Goal: Information Seeking & Learning: Learn about a topic

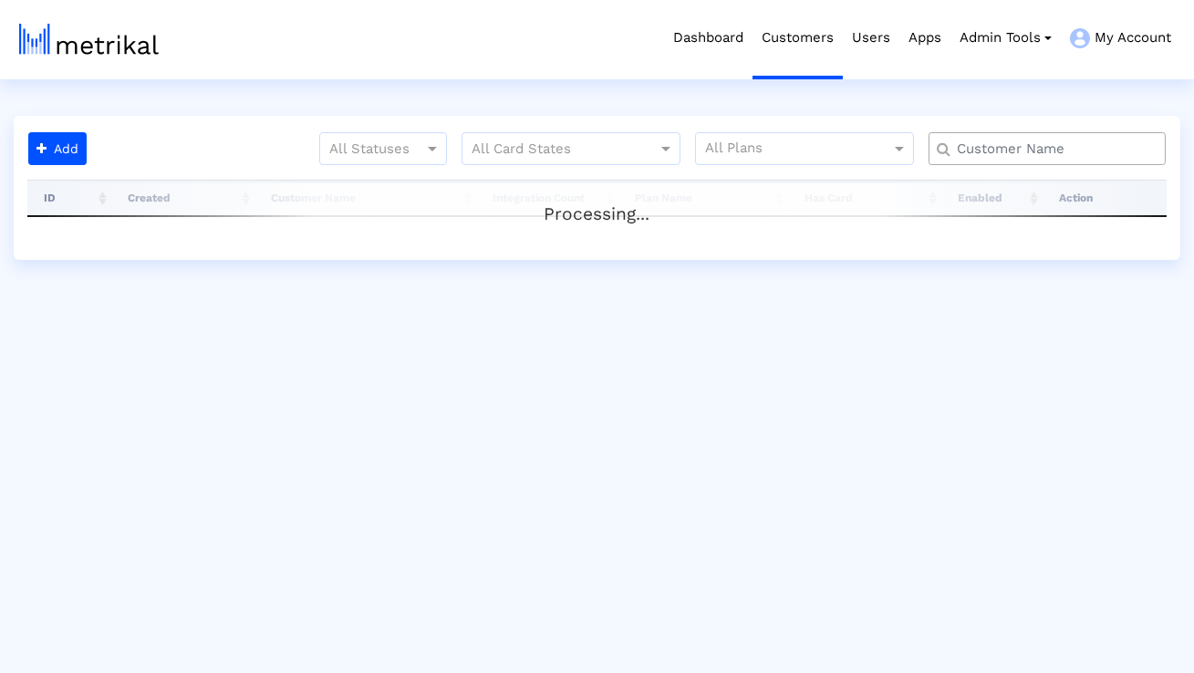
click at [1010, 144] on input "text" at bounding box center [1051, 149] width 214 height 19
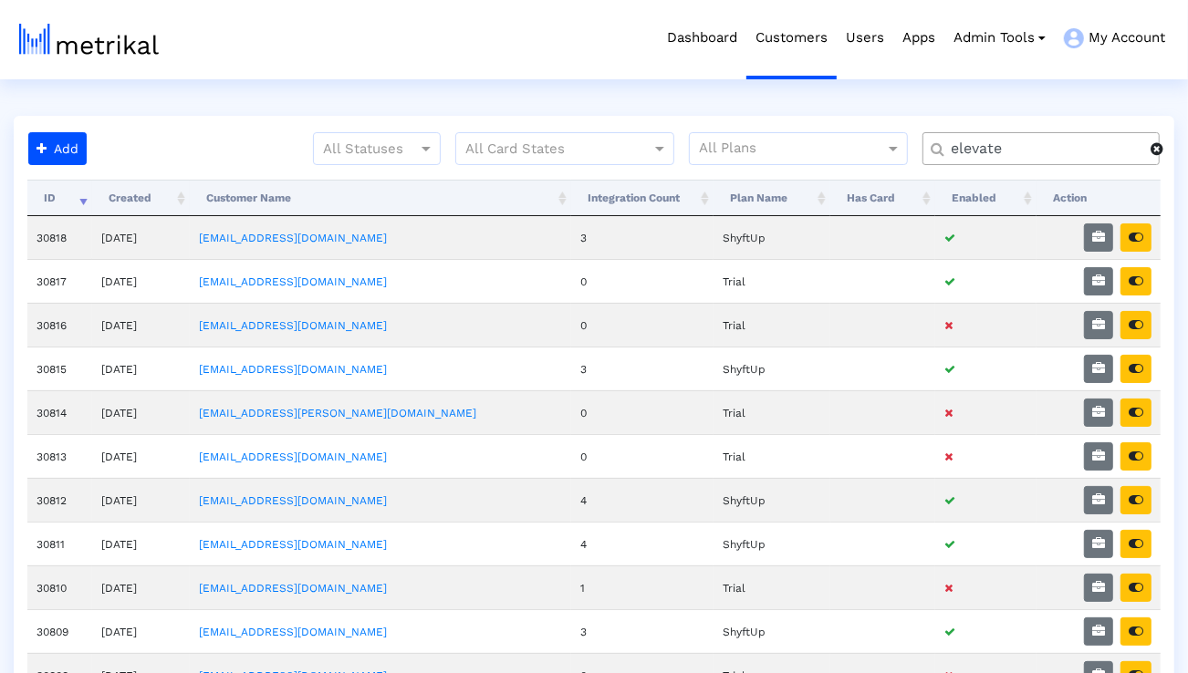
type input "elevate"
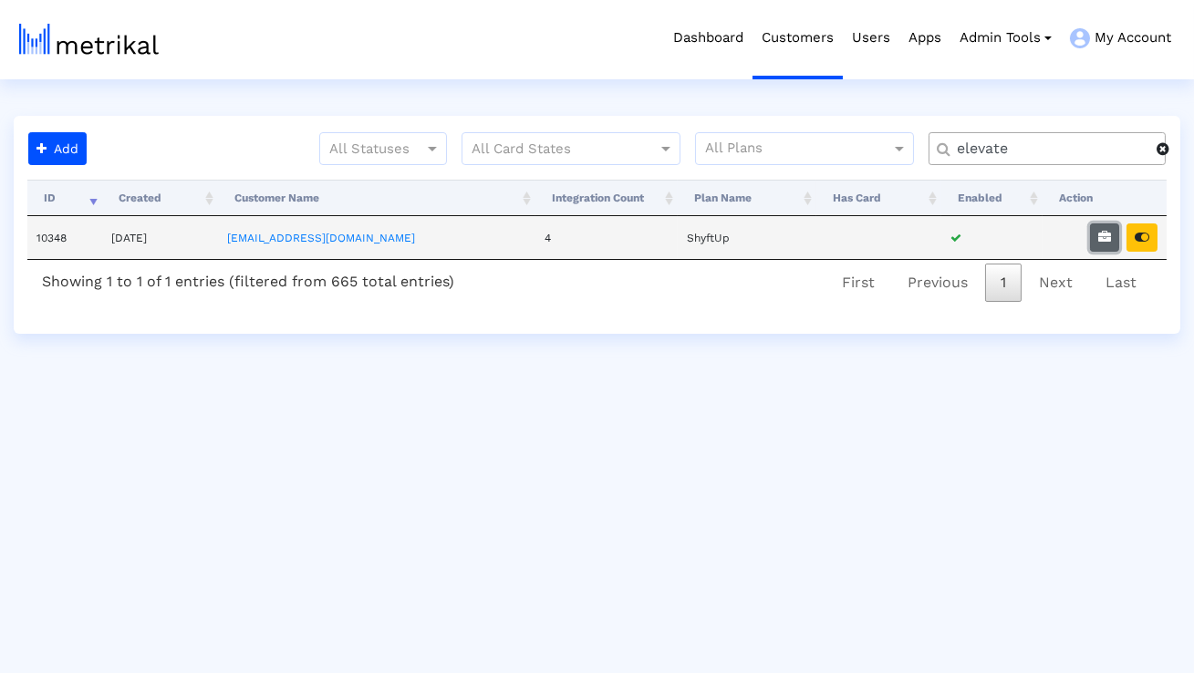
click at [1104, 235] on icon "button" at bounding box center [1104, 237] width 13 height 13
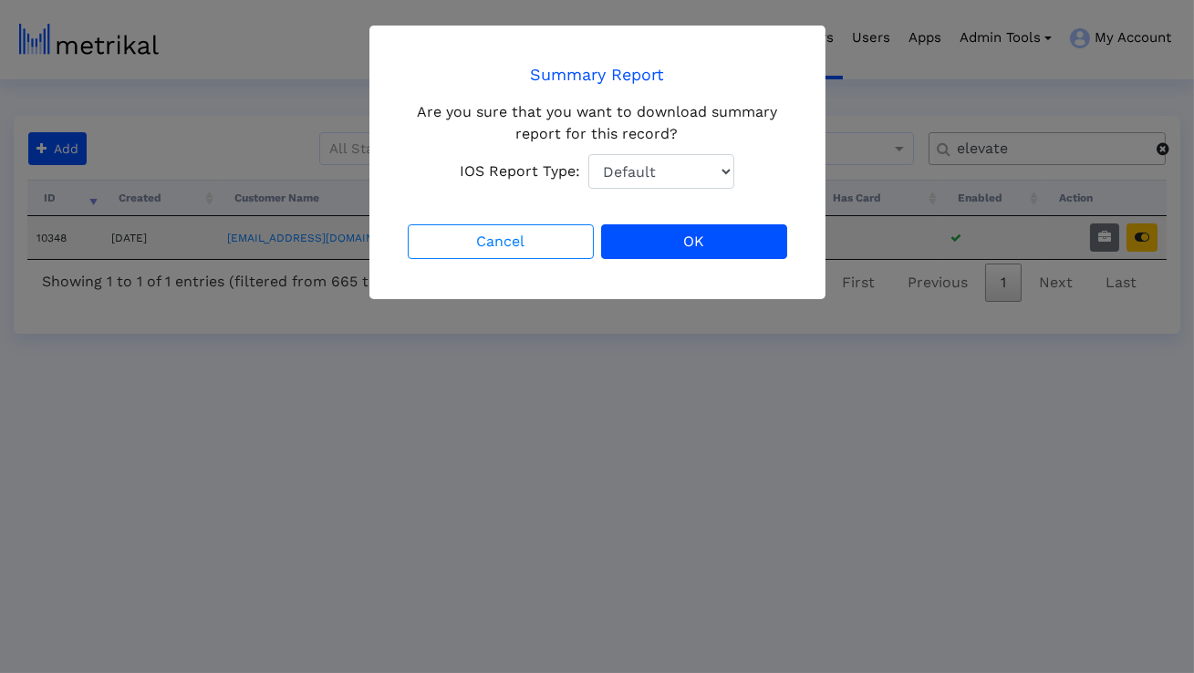
click at [701, 165] on select "Default Total Downloads New Downloads Redownloads" at bounding box center [661, 171] width 146 height 35
select select "1: 1"
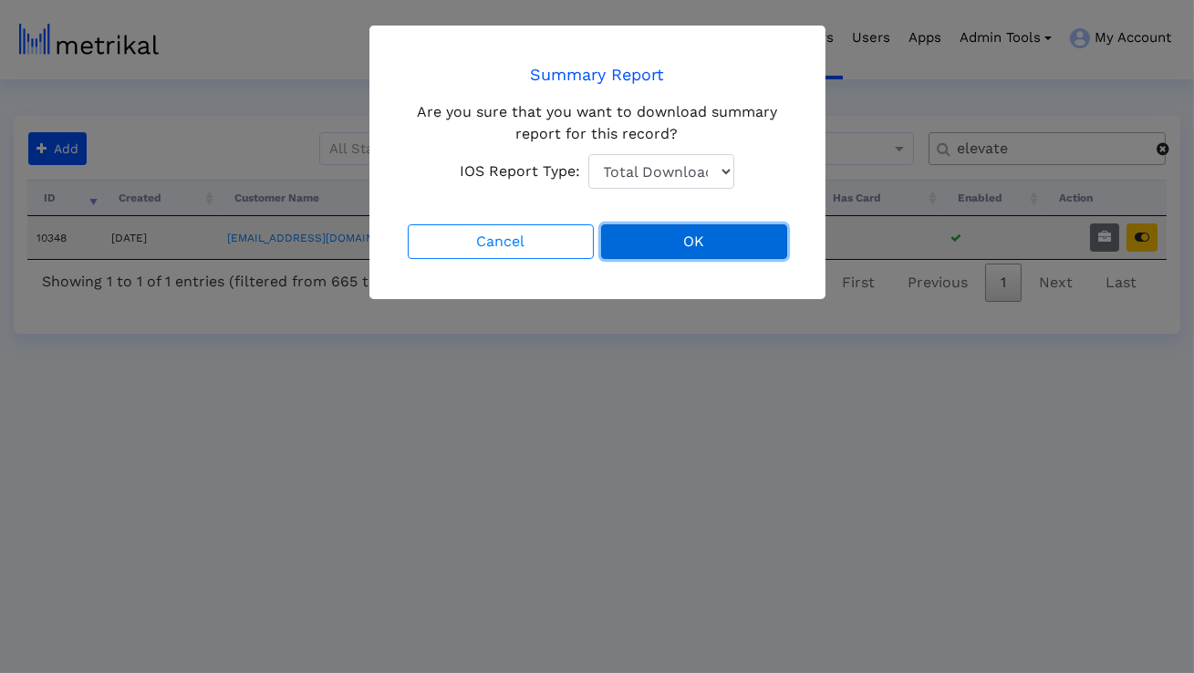
click at [664, 239] on button "OK" at bounding box center [694, 241] width 186 height 35
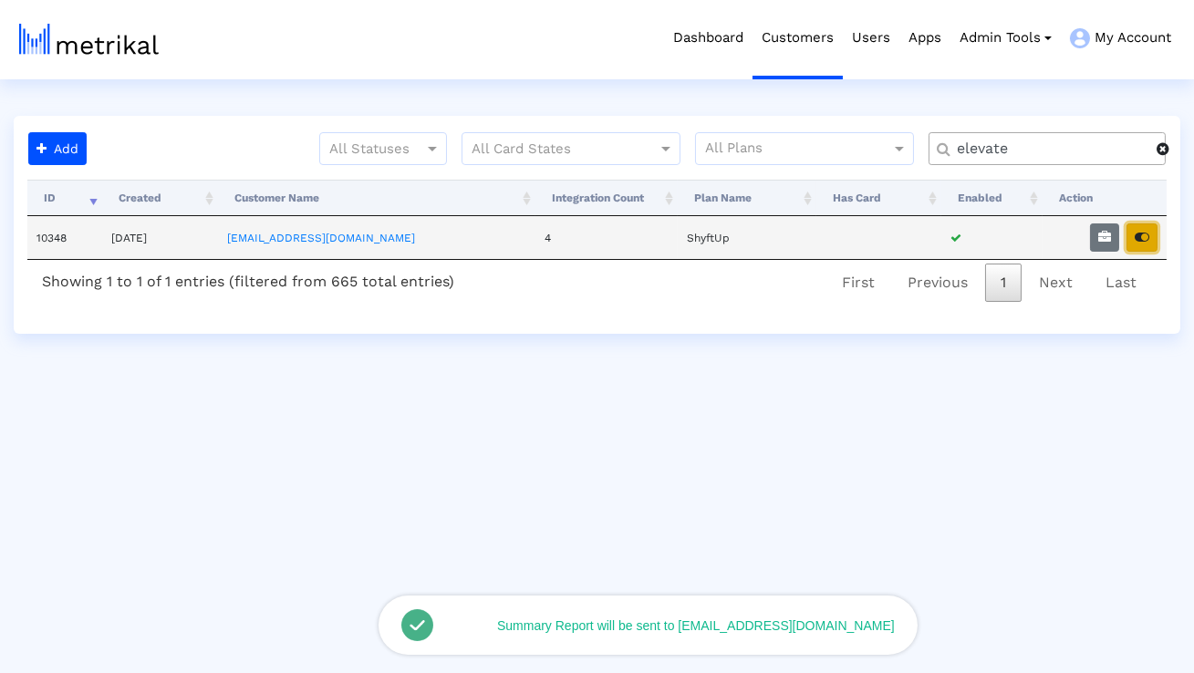
click at [1136, 243] on icon "button" at bounding box center [1142, 237] width 15 height 13
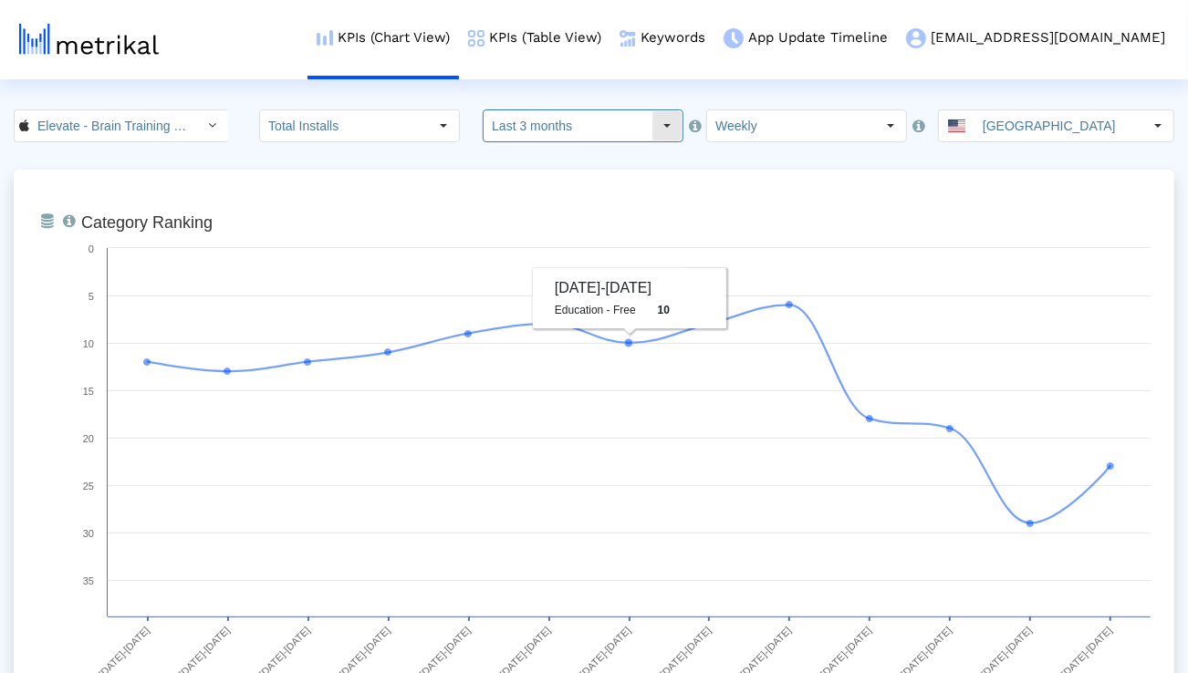
click at [607, 135] on input "Last 3 months" at bounding box center [567, 125] width 168 height 31
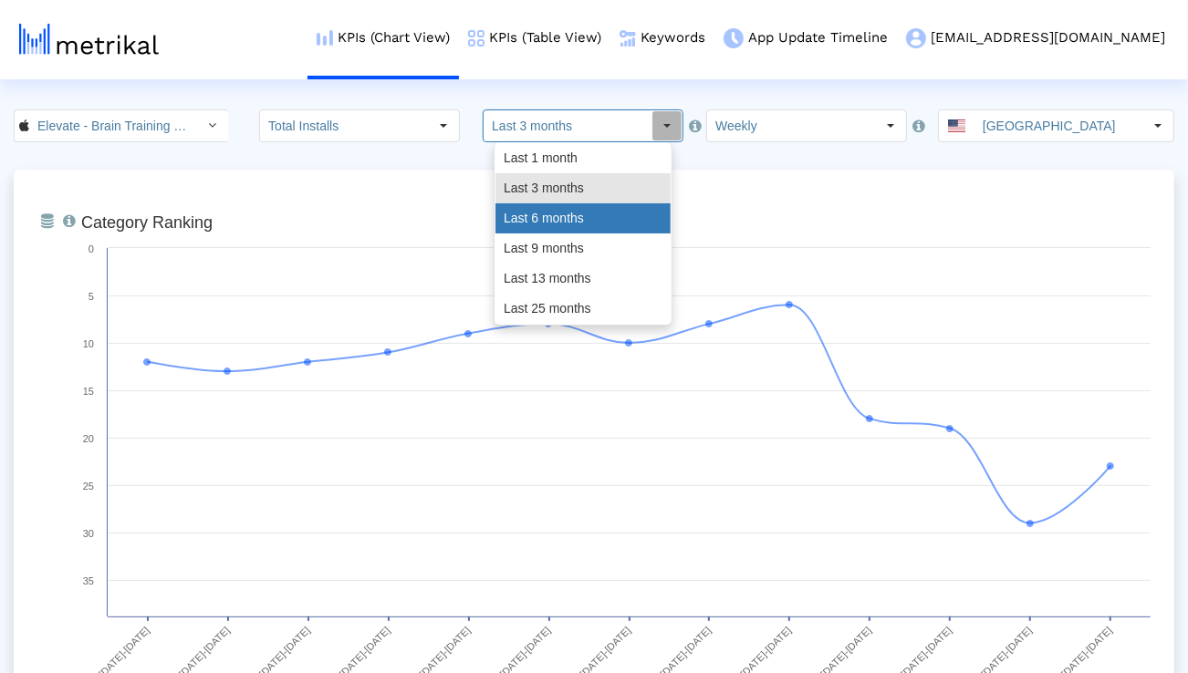
click at [578, 213] on div "Last 6 months" at bounding box center [582, 218] width 175 height 30
type input "Last 6 months"
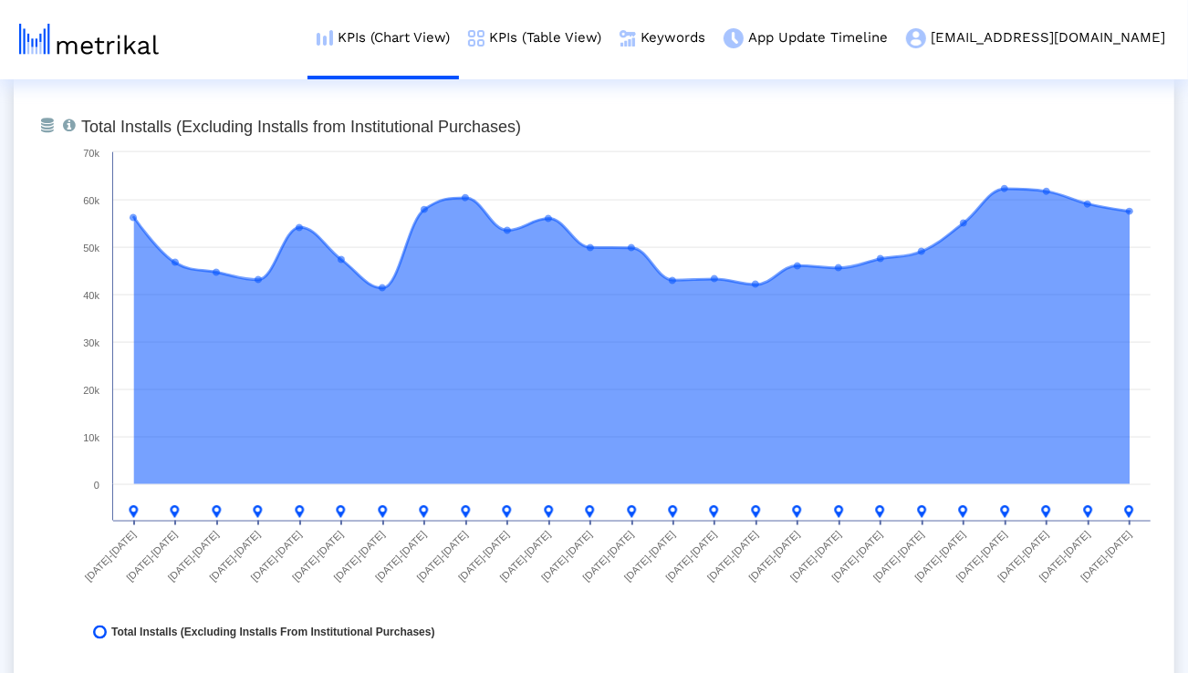
scroll to position [1432, 0]
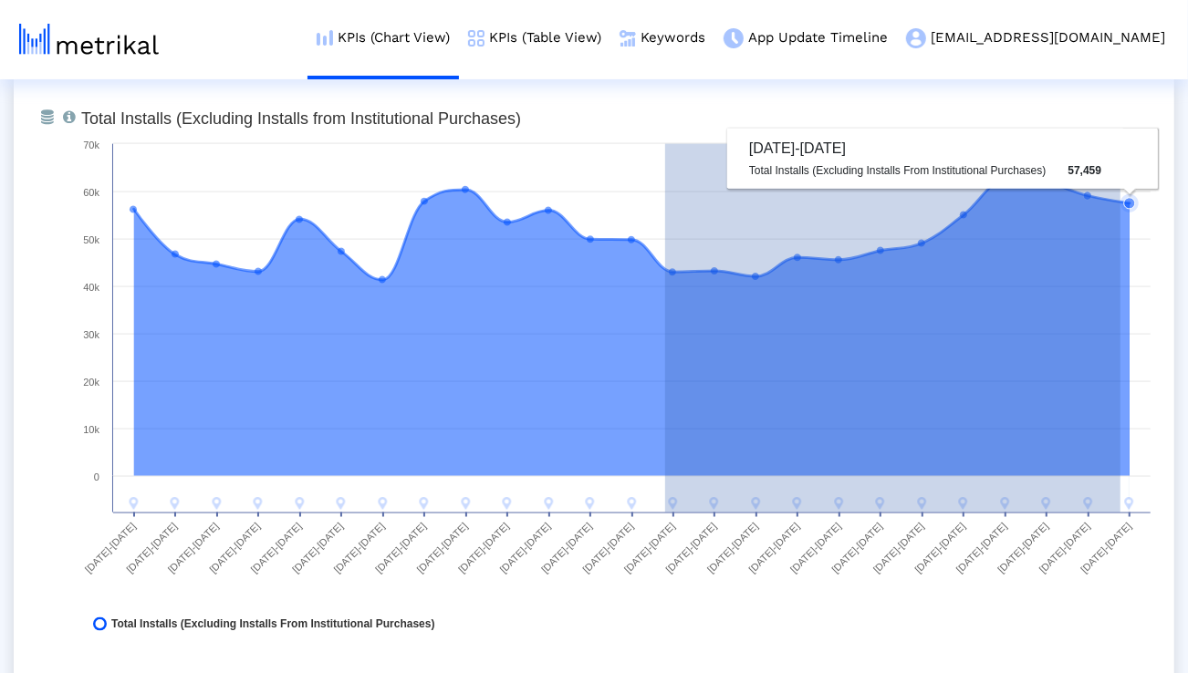
drag, startPoint x: 665, startPoint y: 265, endPoint x: 1120, endPoint y: 271, distance: 455.2
click at [1120, 271] on g at bounding box center [632, 329] width 996 height 296
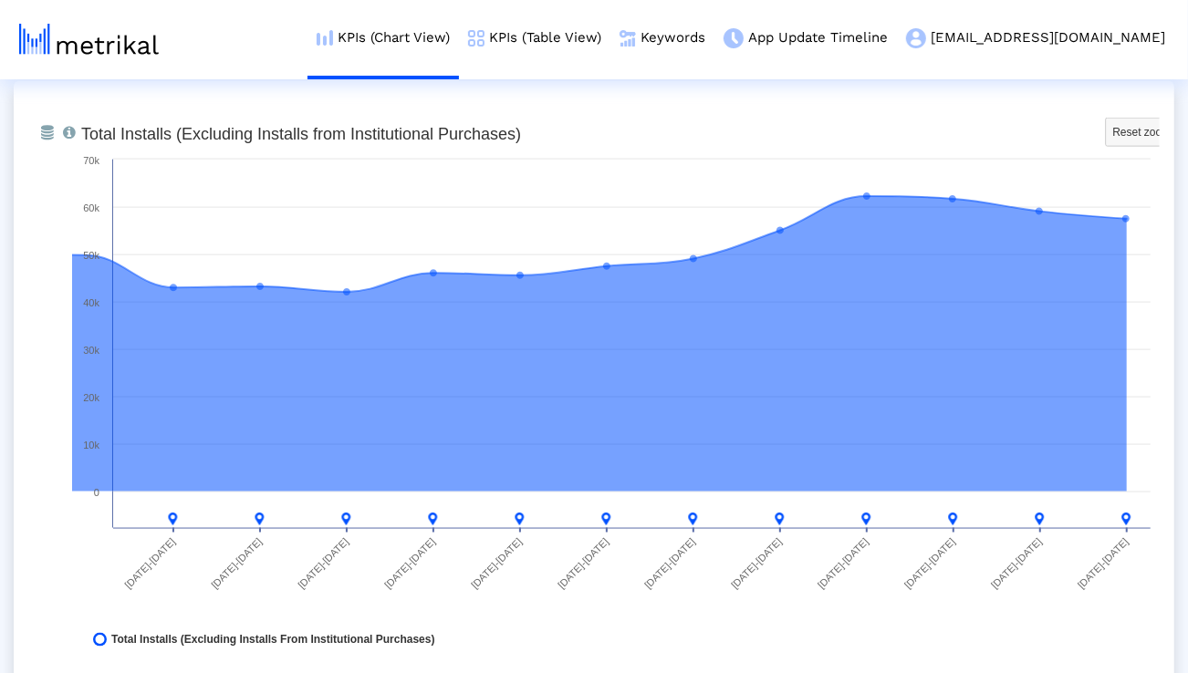
scroll to position [1422, 0]
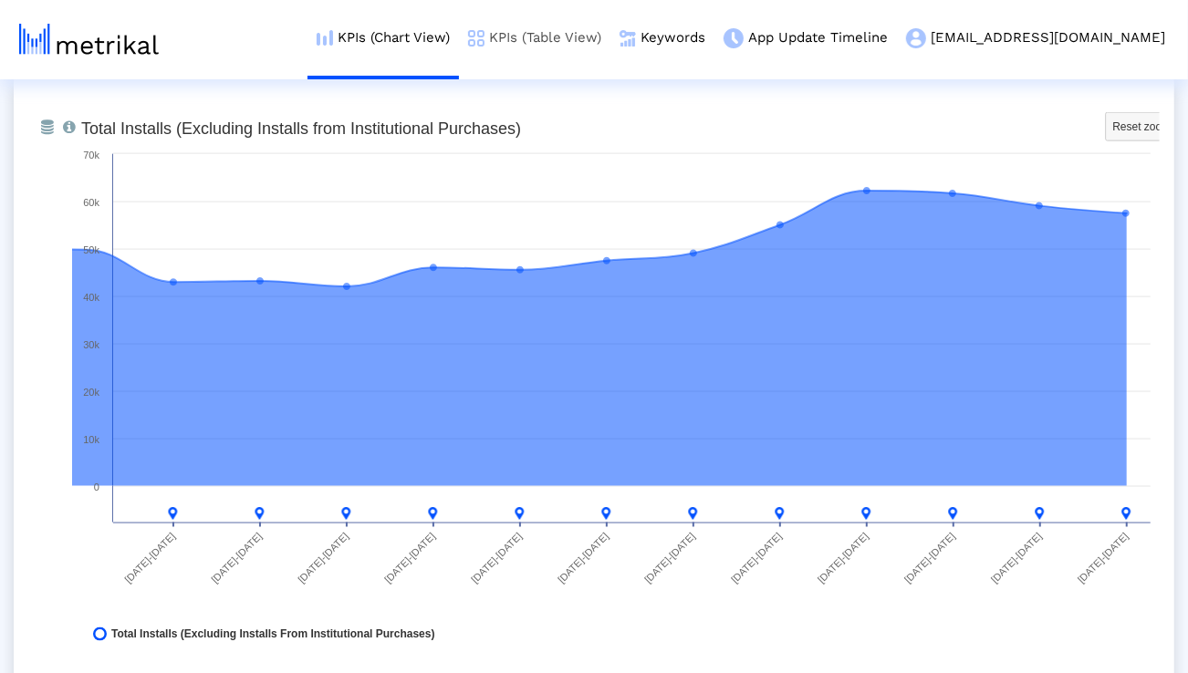
click at [606, 46] on link "KPIs (Table View)" at bounding box center [534, 38] width 151 height 76
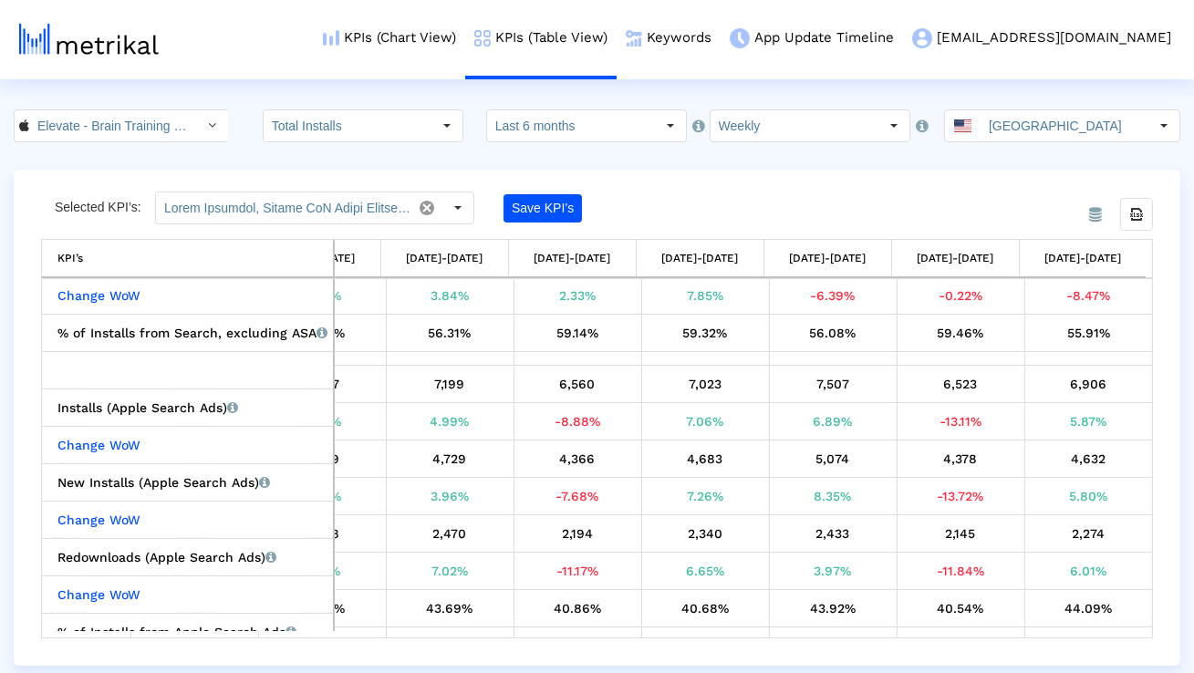
scroll to position [627, 2380]
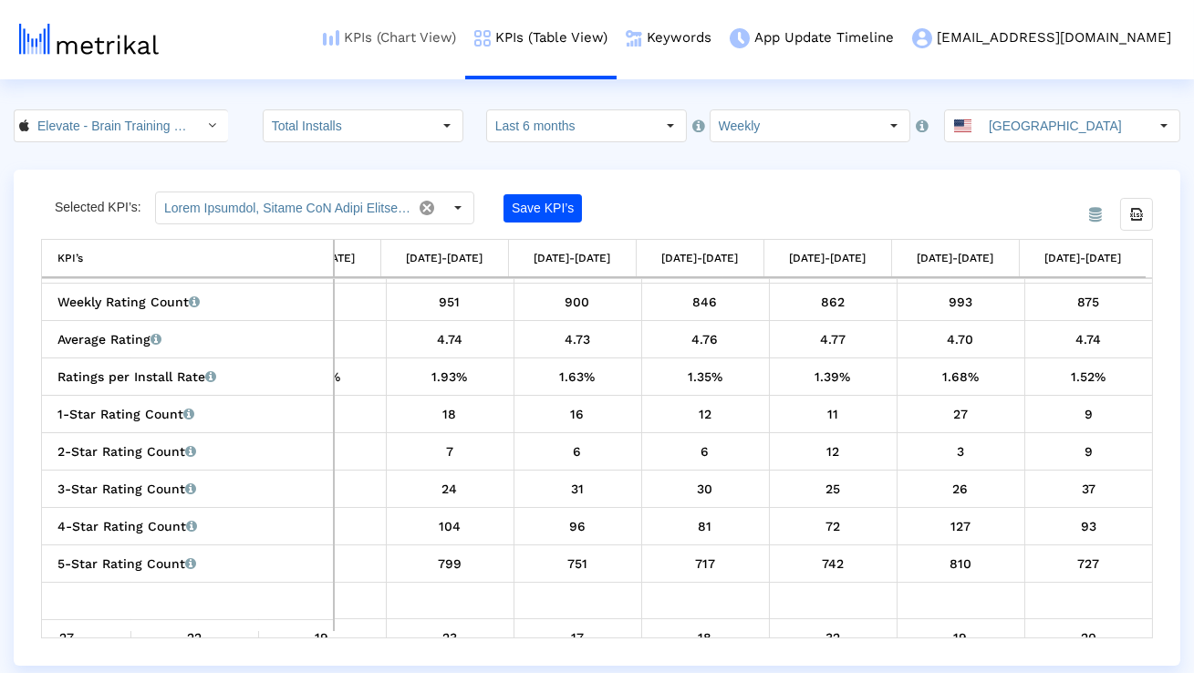
click at [465, 47] on link "KPIs (Chart View)" at bounding box center [389, 38] width 151 height 76
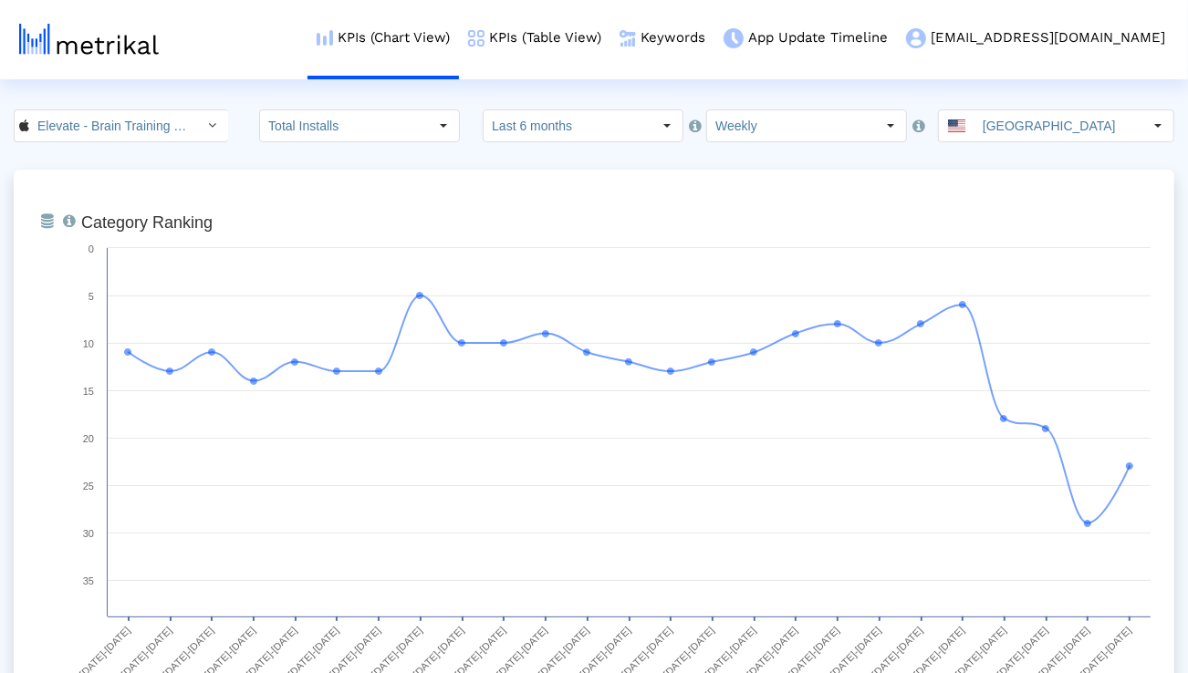
click at [524, 131] on input "Last 6 months" at bounding box center [567, 125] width 168 height 31
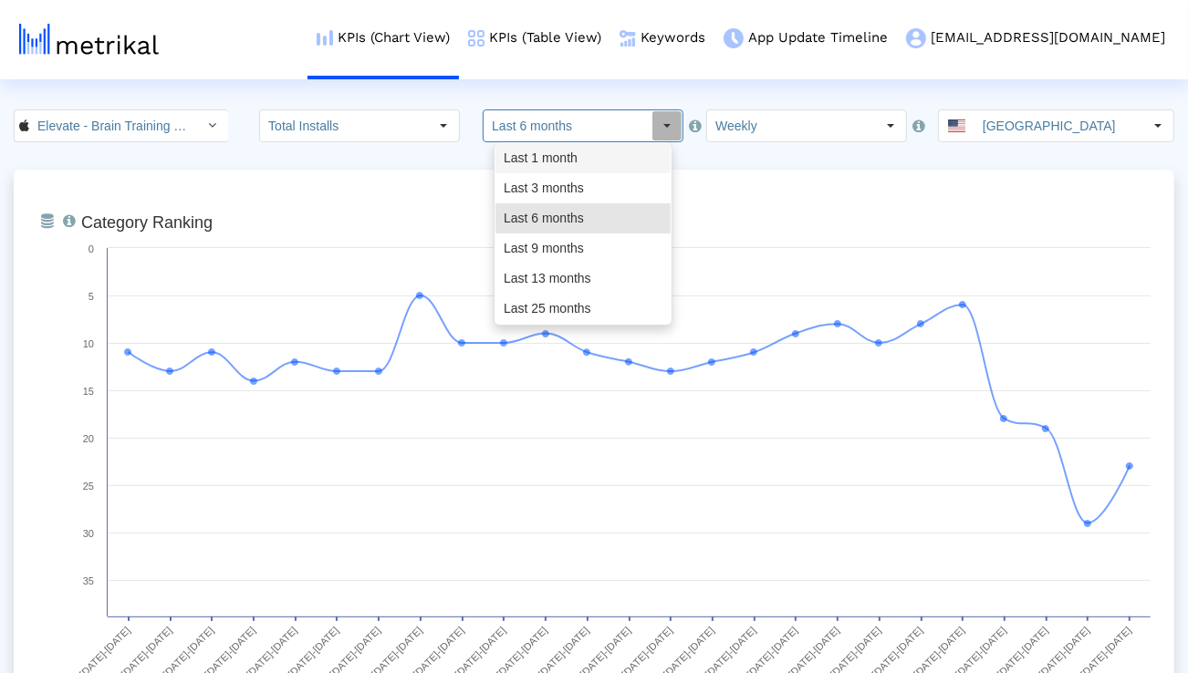
click at [532, 179] on div "Last 3 months" at bounding box center [582, 188] width 175 height 30
type input "Last 3 months"
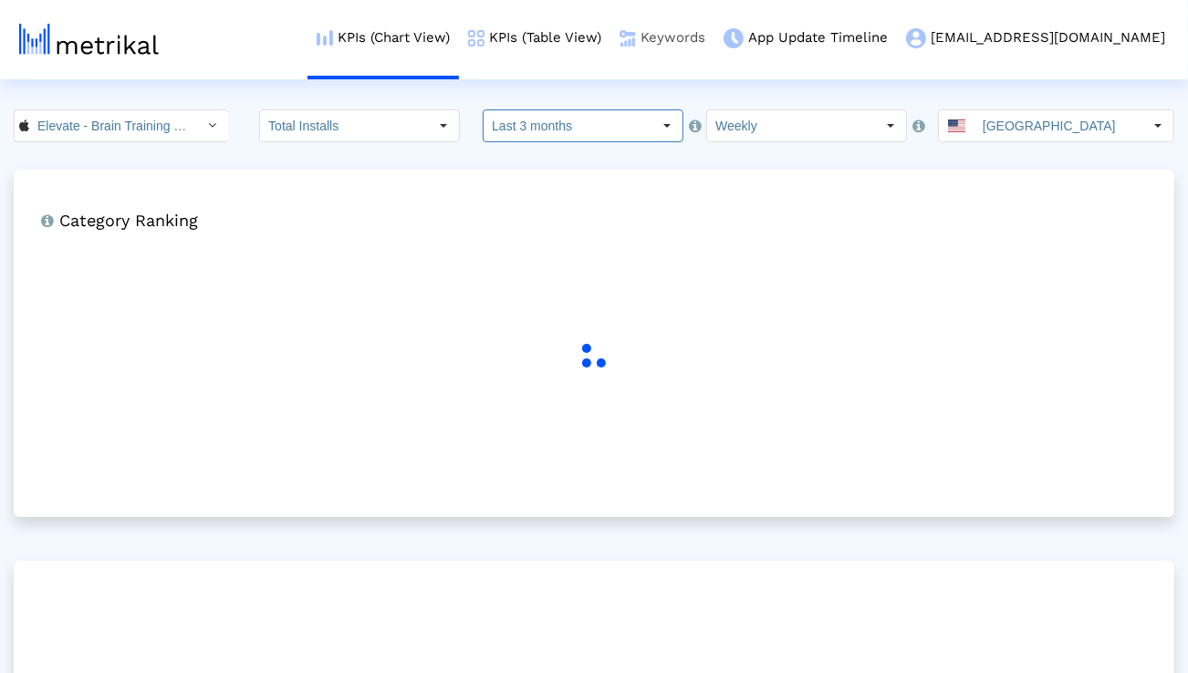
click at [714, 34] on link "Keywords" at bounding box center [662, 38] width 104 height 76
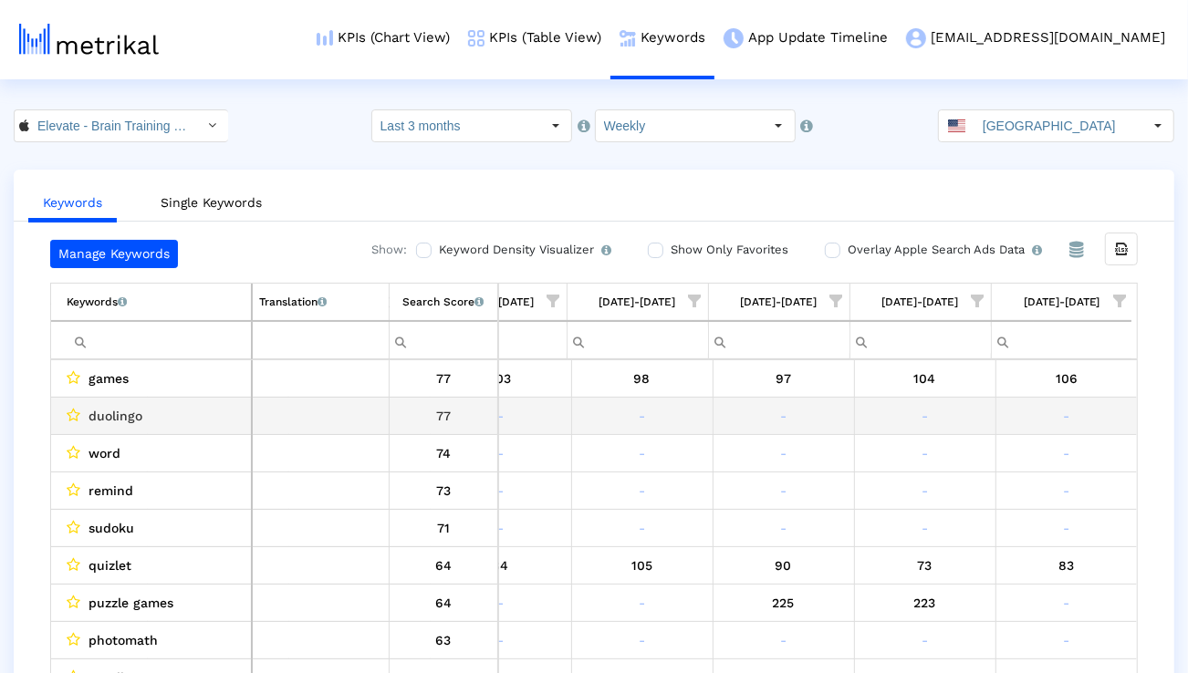
scroll to position [0, 1204]
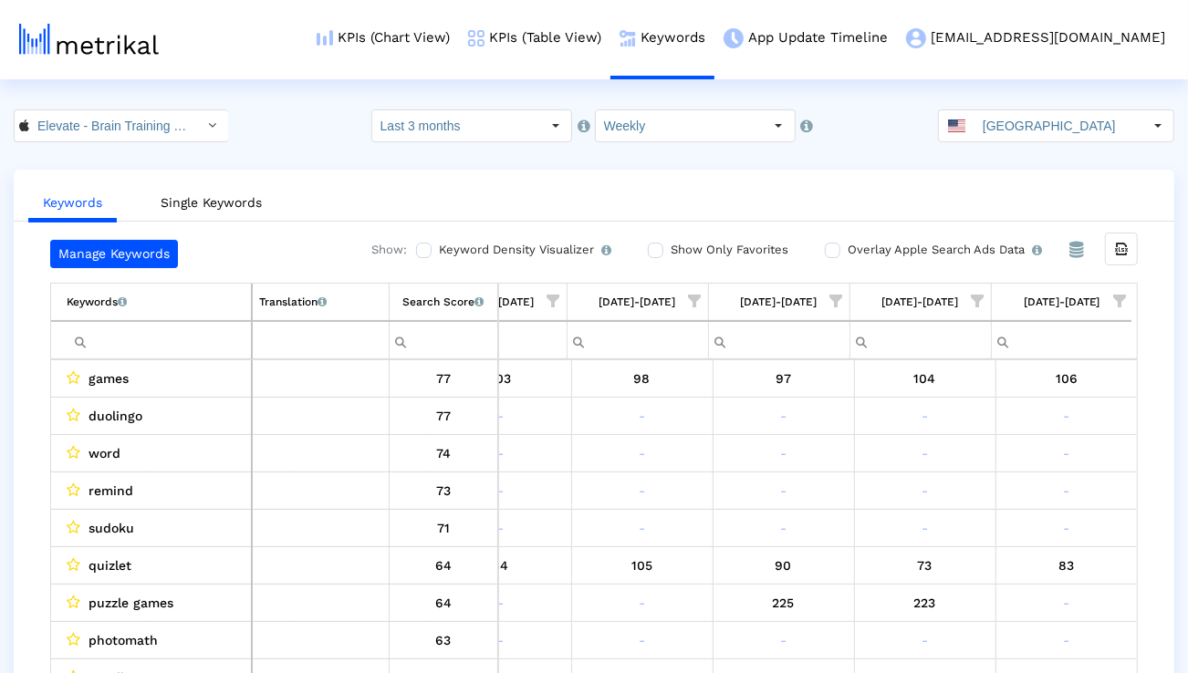
click at [1119, 295] on span "Show filter options for column '08/17/25-08/23/25'" at bounding box center [1119, 301] width 13 height 13
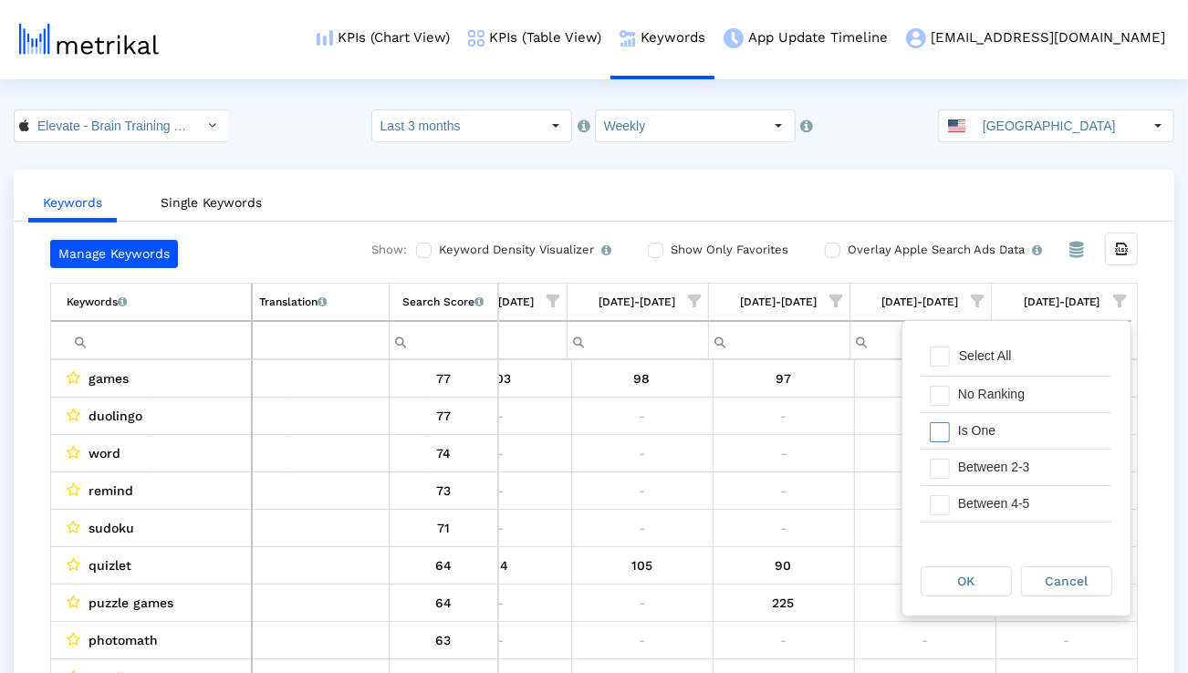
click at [1019, 426] on div "Is One" at bounding box center [1030, 431] width 163 height 36
click at [1015, 465] on div "Between 2-3" at bounding box center [1030, 468] width 163 height 36
click at [1013, 494] on div "Between 4-5" at bounding box center [1030, 504] width 163 height 36
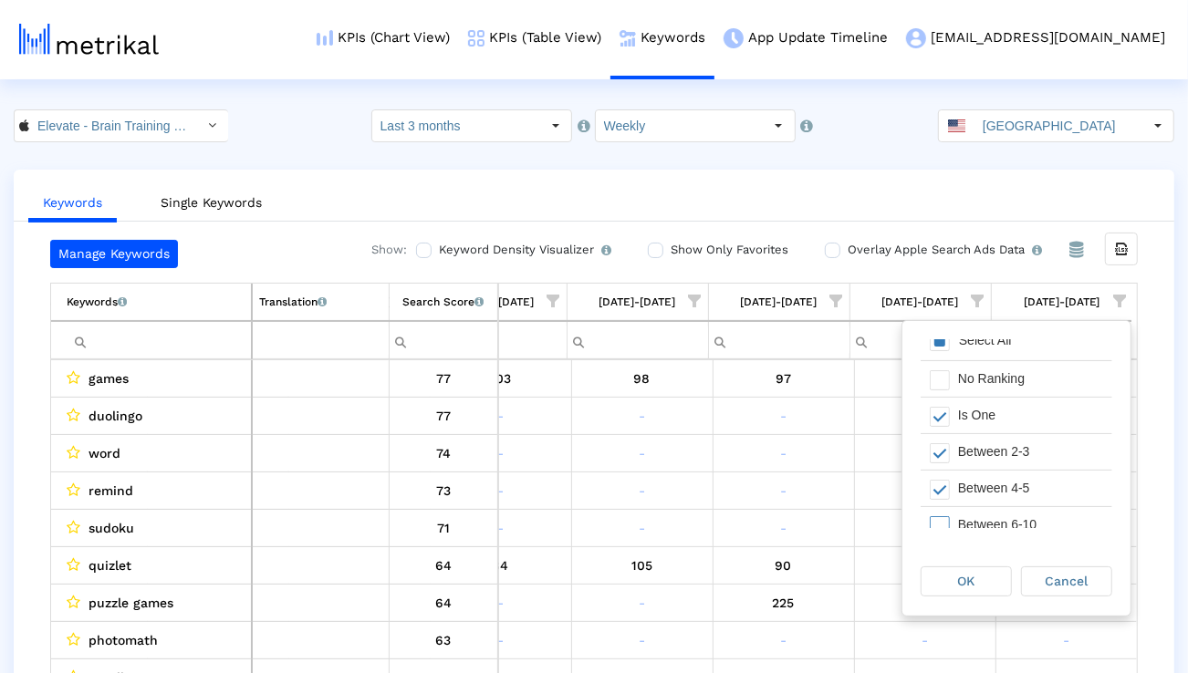
click at [1009, 511] on div "Between 6-10" at bounding box center [1030, 525] width 163 height 36
click at [982, 570] on div "OK" at bounding box center [965, 581] width 89 height 28
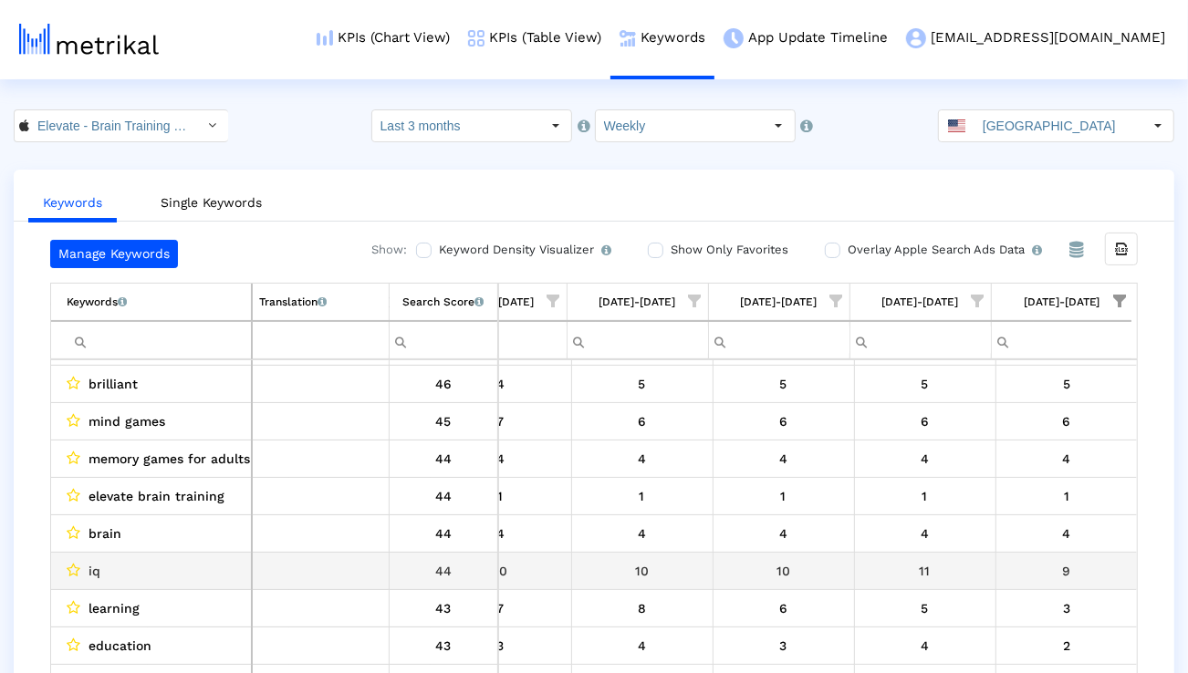
scroll to position [295, 1205]
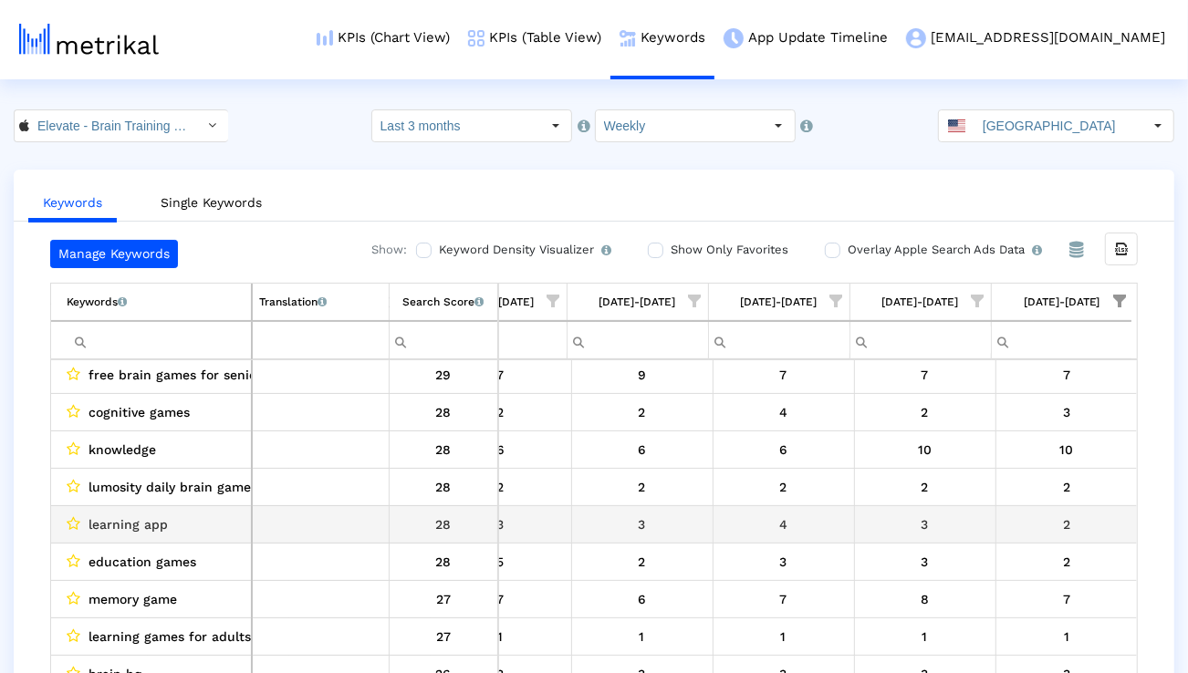
click at [170, 527] on div "learning app" at bounding box center [156, 525] width 178 height 24
copy span "learning app"
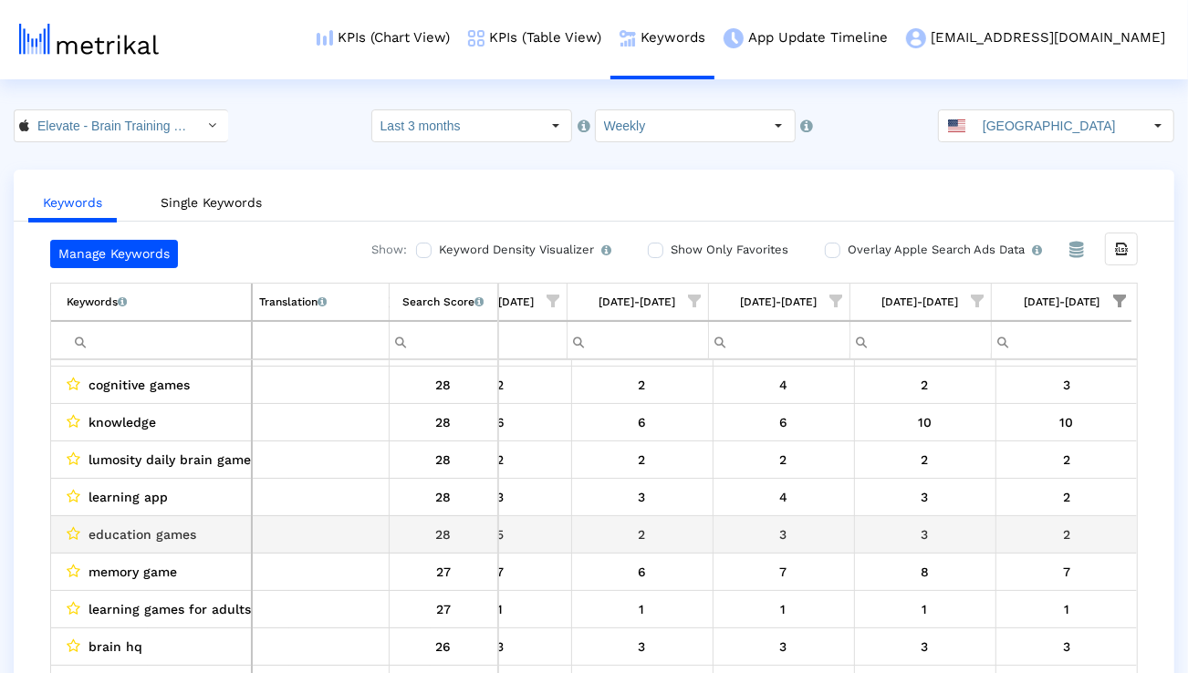
click at [142, 539] on span "education games" at bounding box center [142, 535] width 108 height 24
copy span "education games"
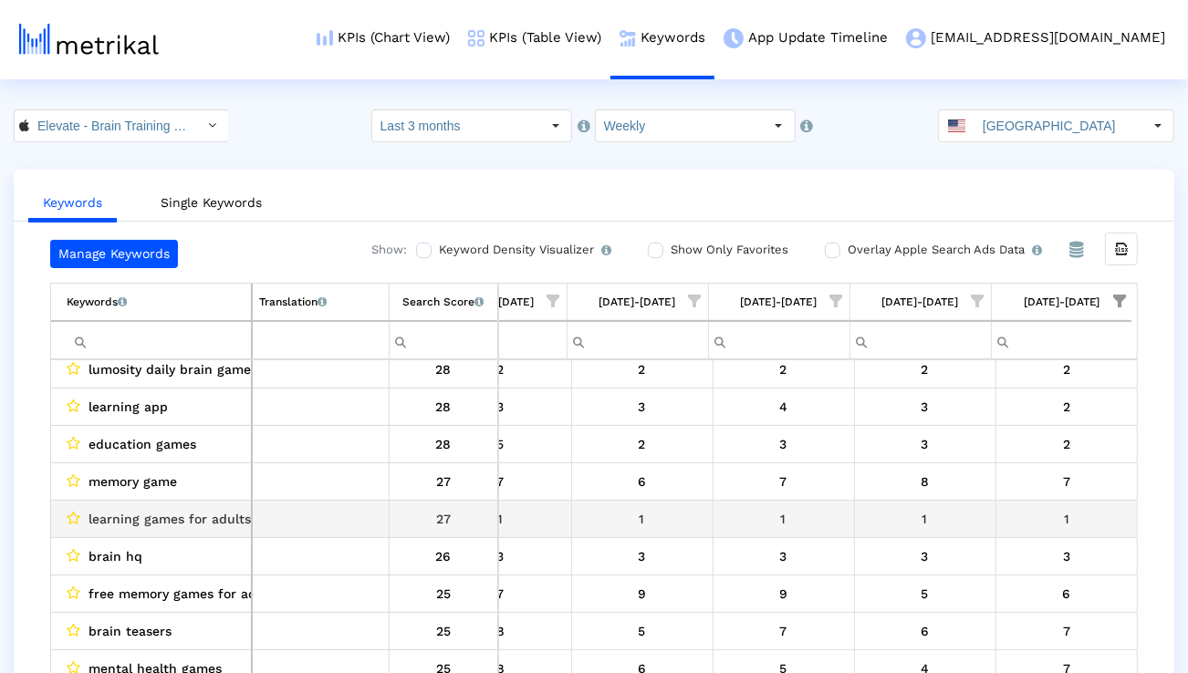
click at [202, 524] on span "learning games for adults" at bounding box center [169, 519] width 162 height 24
copy span "learning games for adults"
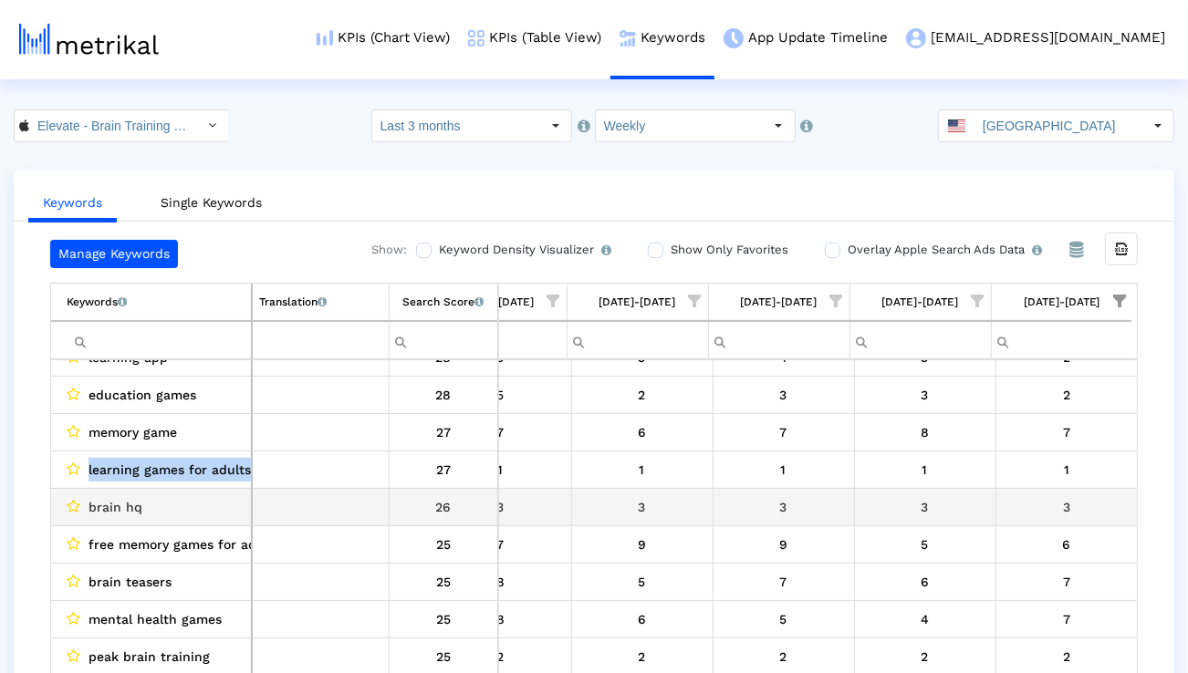
scroll to position [2007, 0]
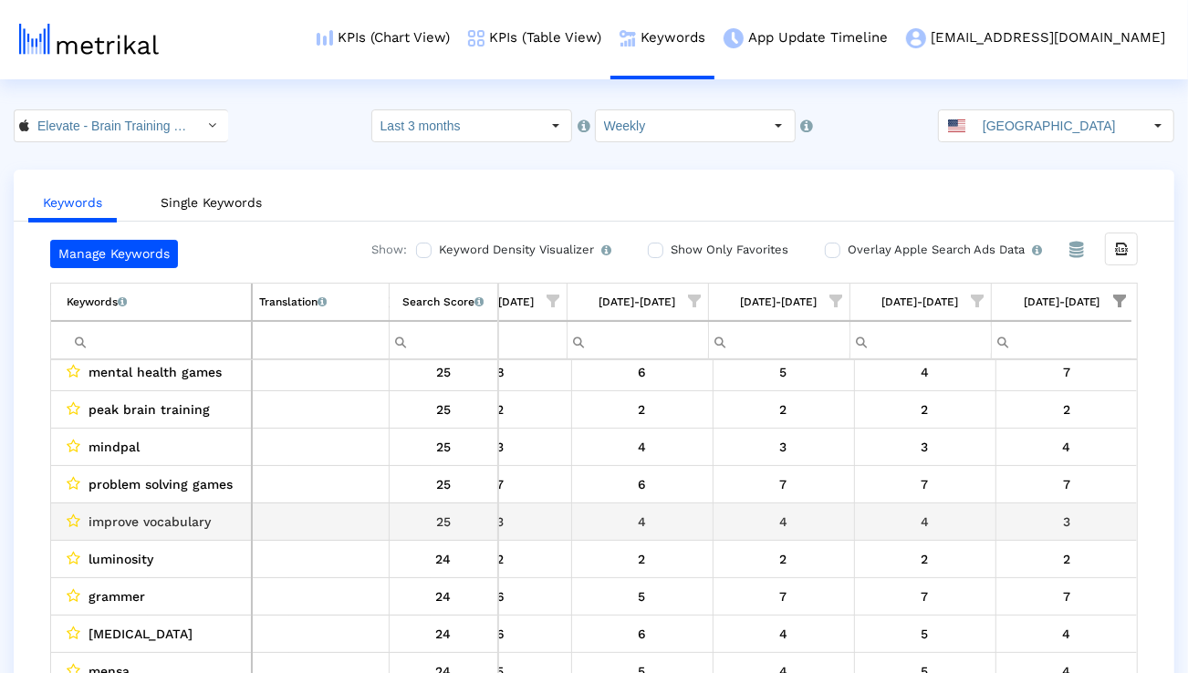
click at [179, 517] on span "improve vocabulary" at bounding box center [149, 522] width 122 height 24
copy span "improve vocabulary"
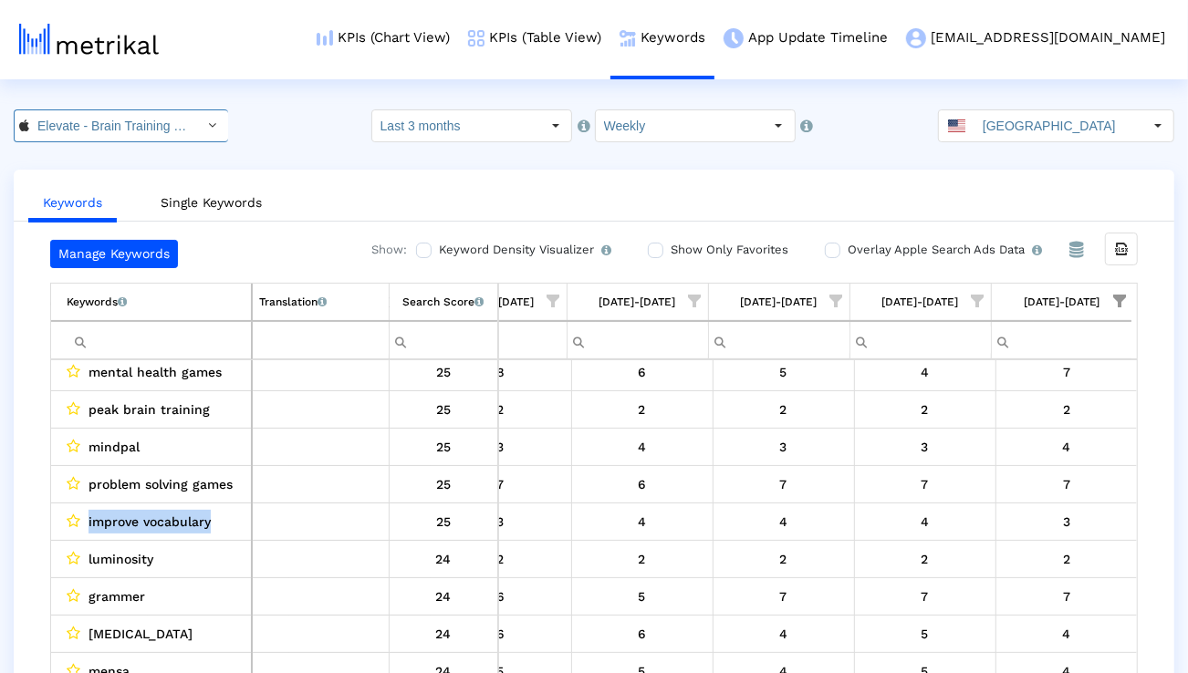
click at [157, 130] on input "Elevate - Brain Training Games < 875063456 >" at bounding box center [111, 125] width 164 height 31
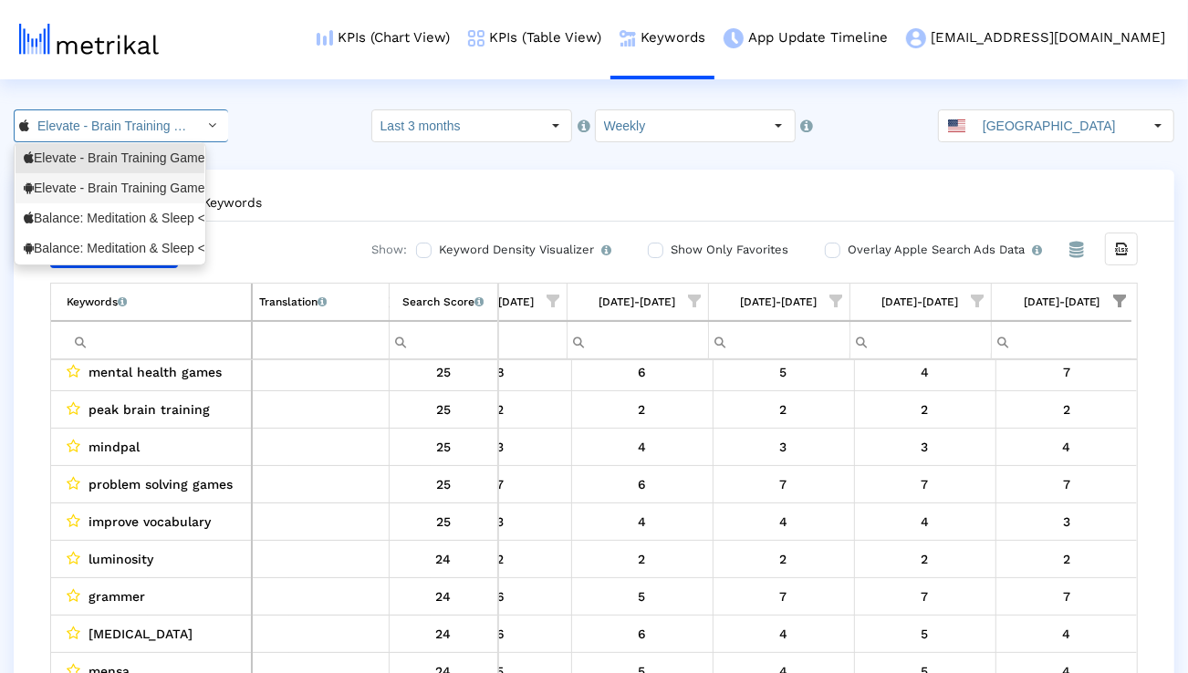
click at [139, 187] on div "Elevate - Brain Training Games <com.wonder>" at bounding box center [110, 188] width 172 height 17
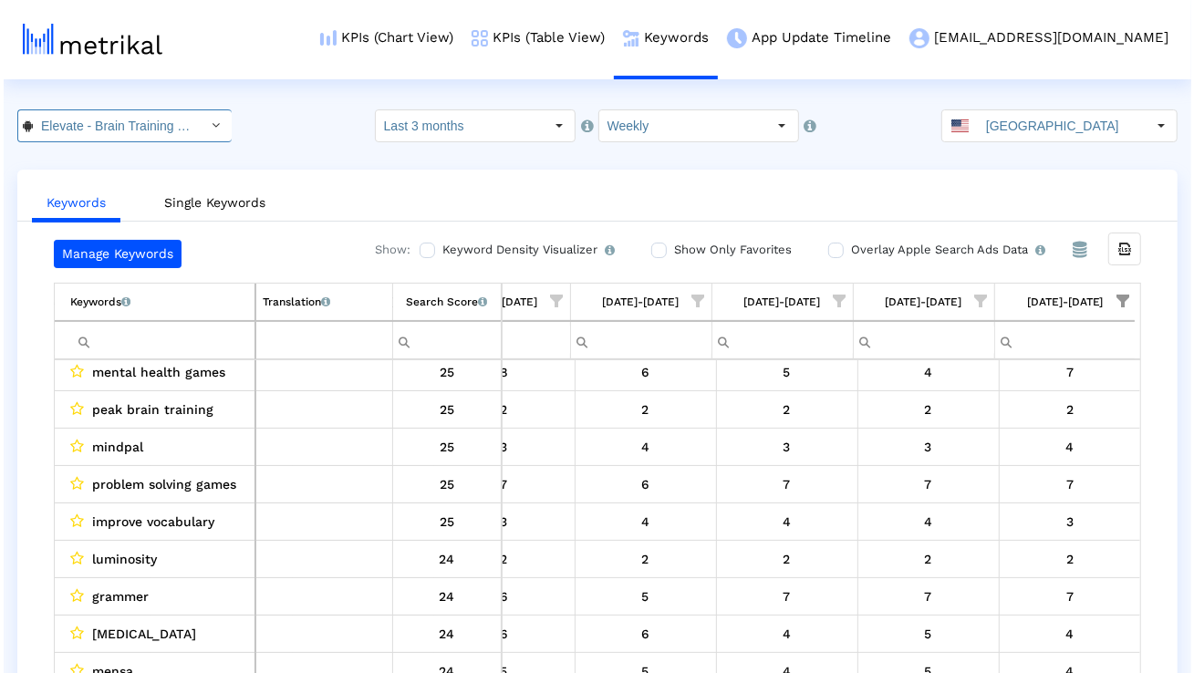
scroll to position [0, 140]
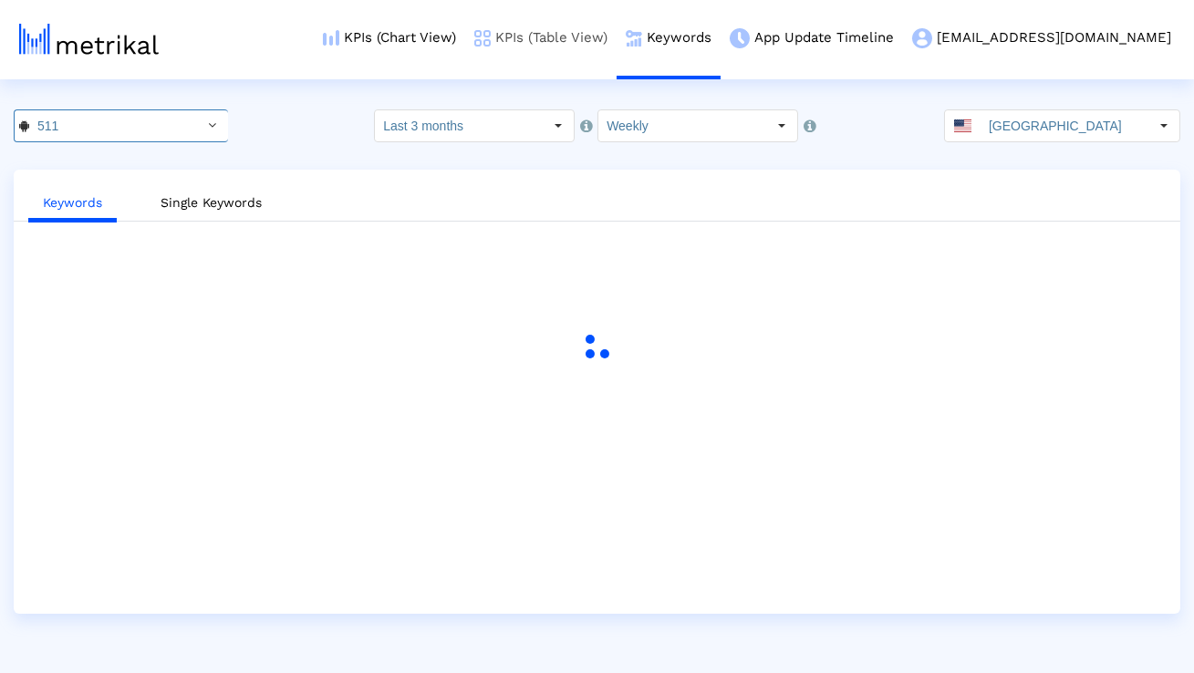
click at [585, 46] on link "KPIs (Table View)" at bounding box center [540, 38] width 151 height 76
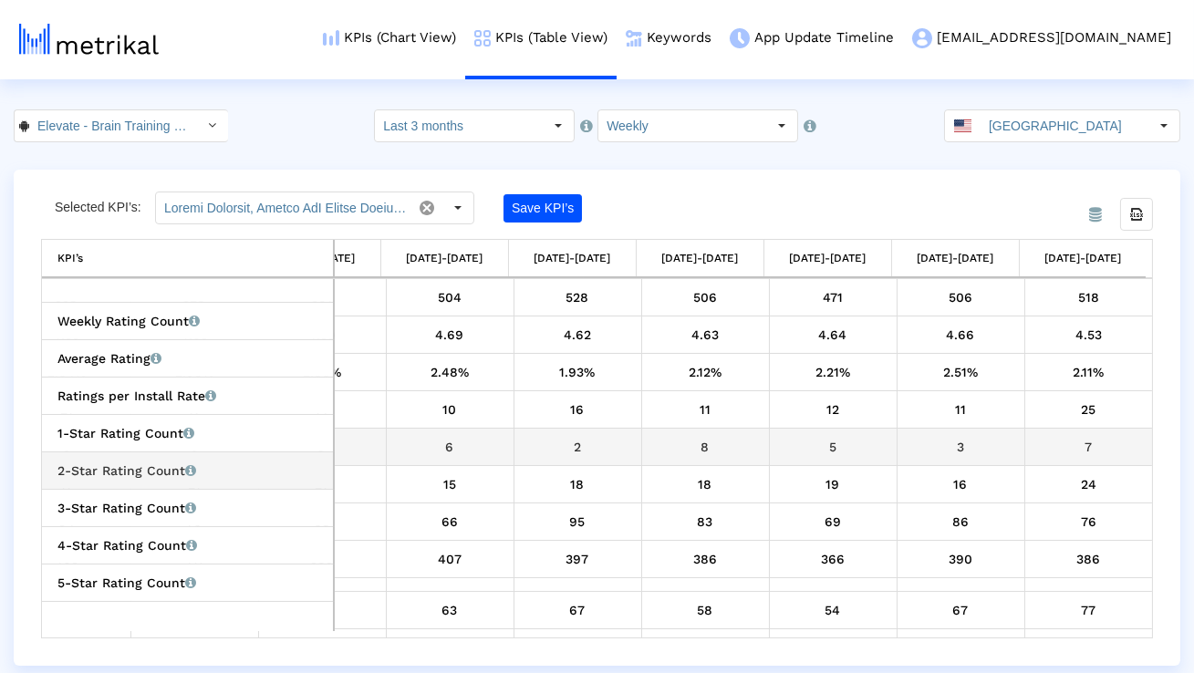
scroll to position [695, 847]
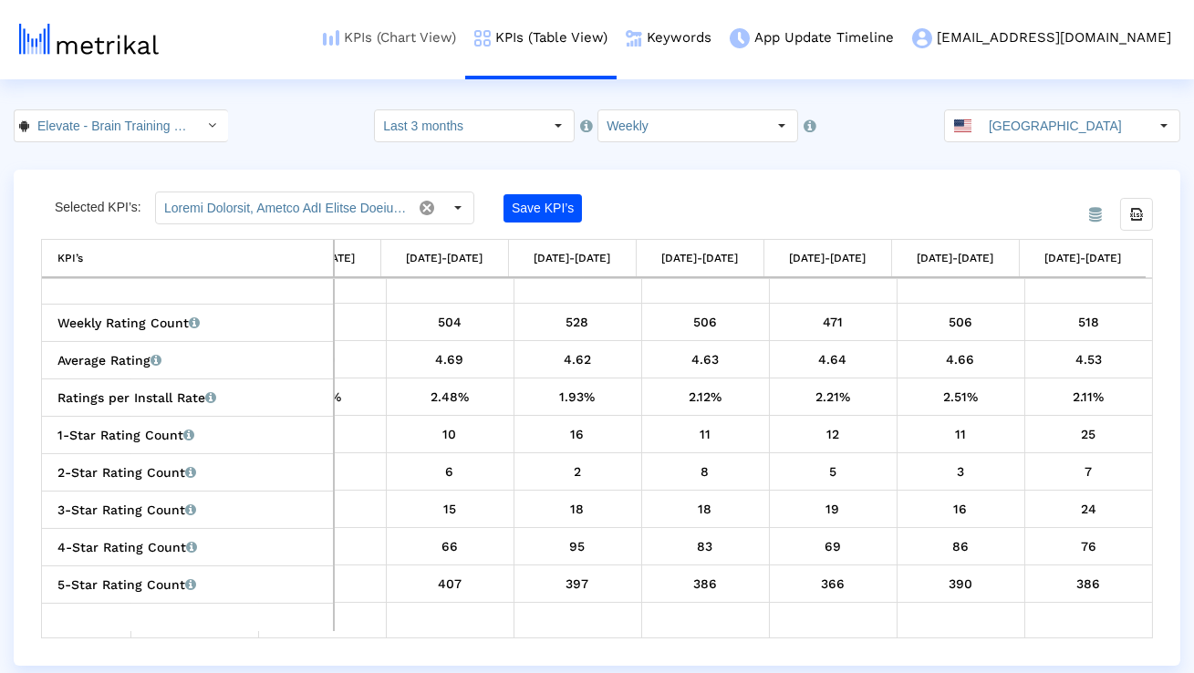
click at [458, 38] on link "KPIs (Chart View)" at bounding box center [389, 38] width 151 height 76
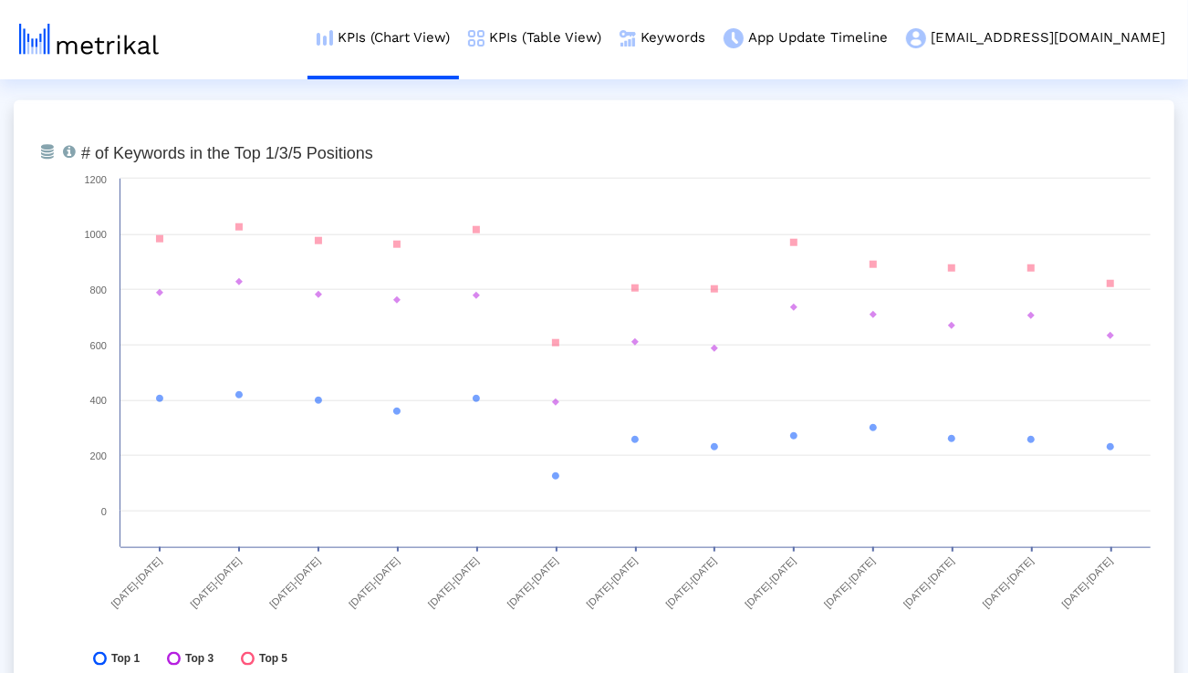
scroll to position [5394, 0]
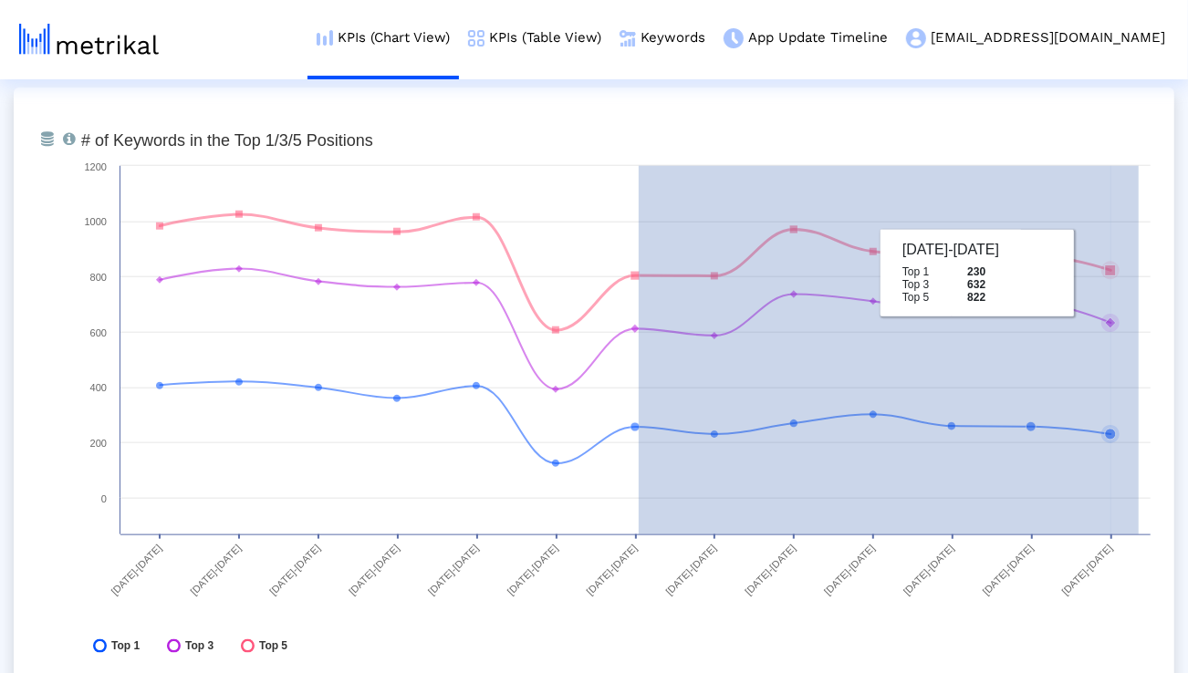
drag, startPoint x: 638, startPoint y: 272, endPoint x: 1163, endPoint y: 285, distance: 524.6
click at [1163, 285] on div "From Database Total number of keywords that the app ranks for overall, in the T…" at bounding box center [594, 398] width 1160 height 620
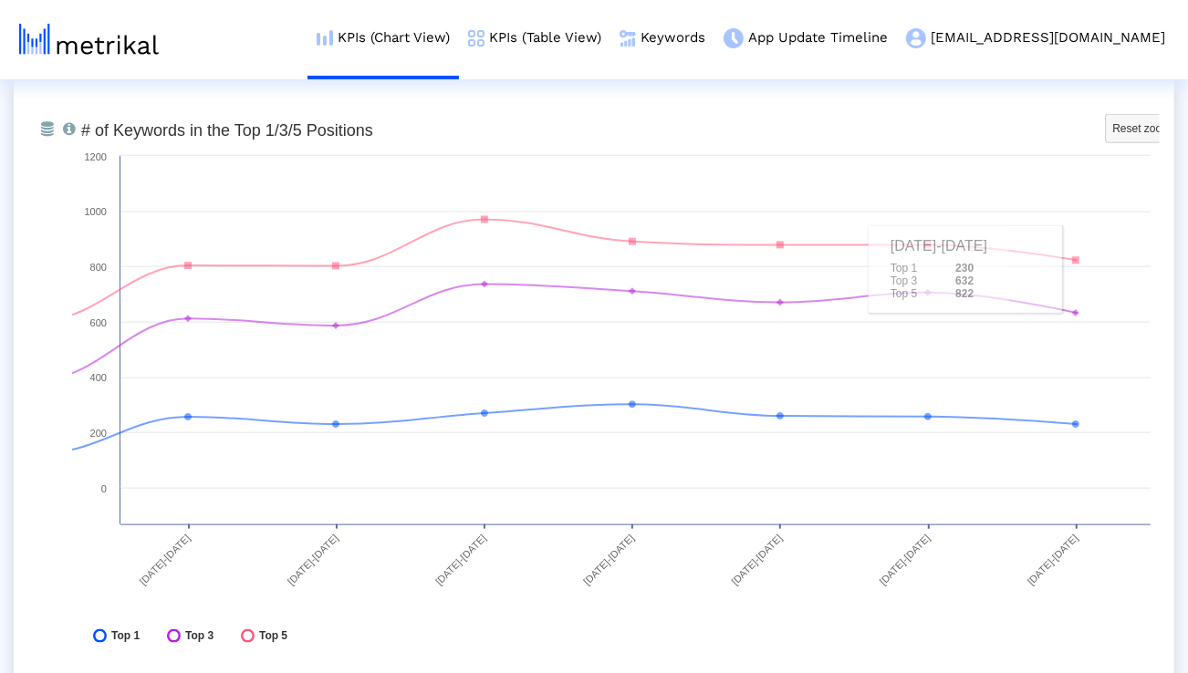
scroll to position [5408, 0]
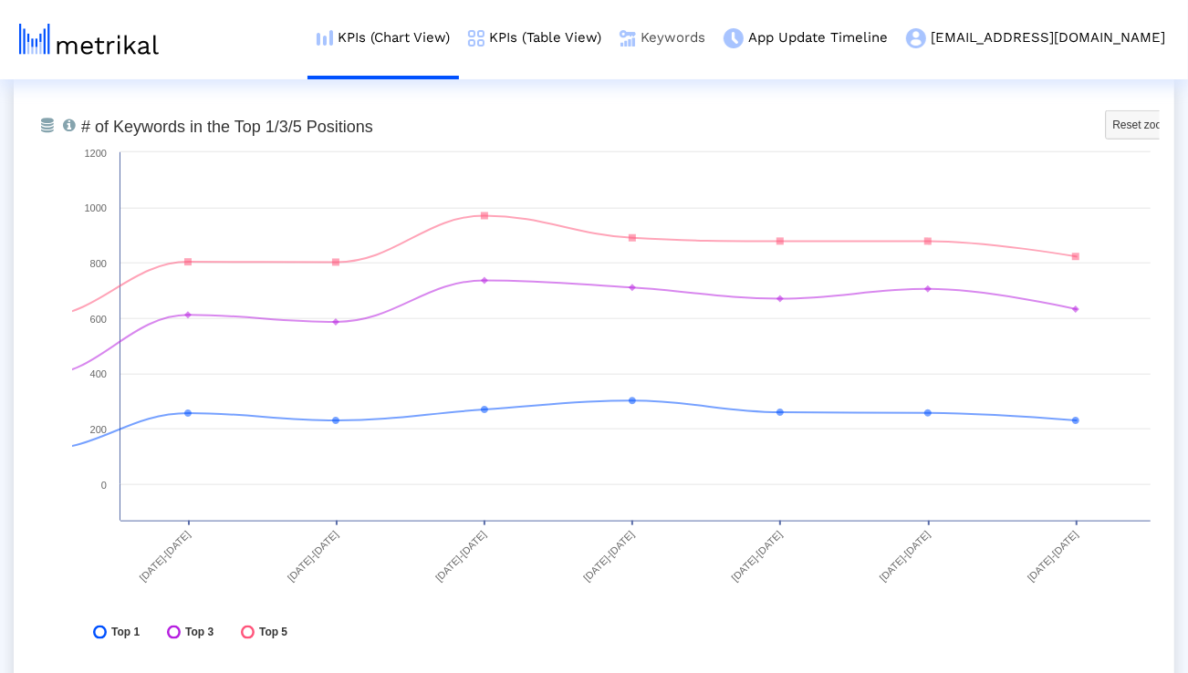
click at [714, 36] on link "Keywords" at bounding box center [662, 38] width 104 height 76
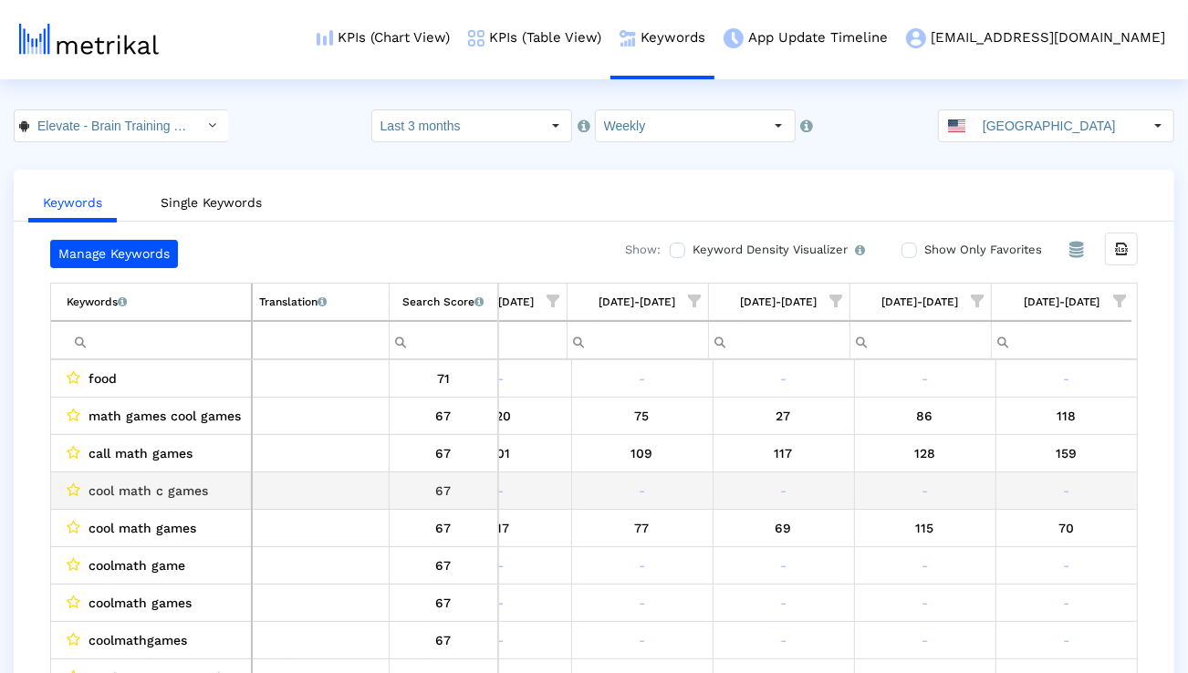
scroll to position [0, 1204]
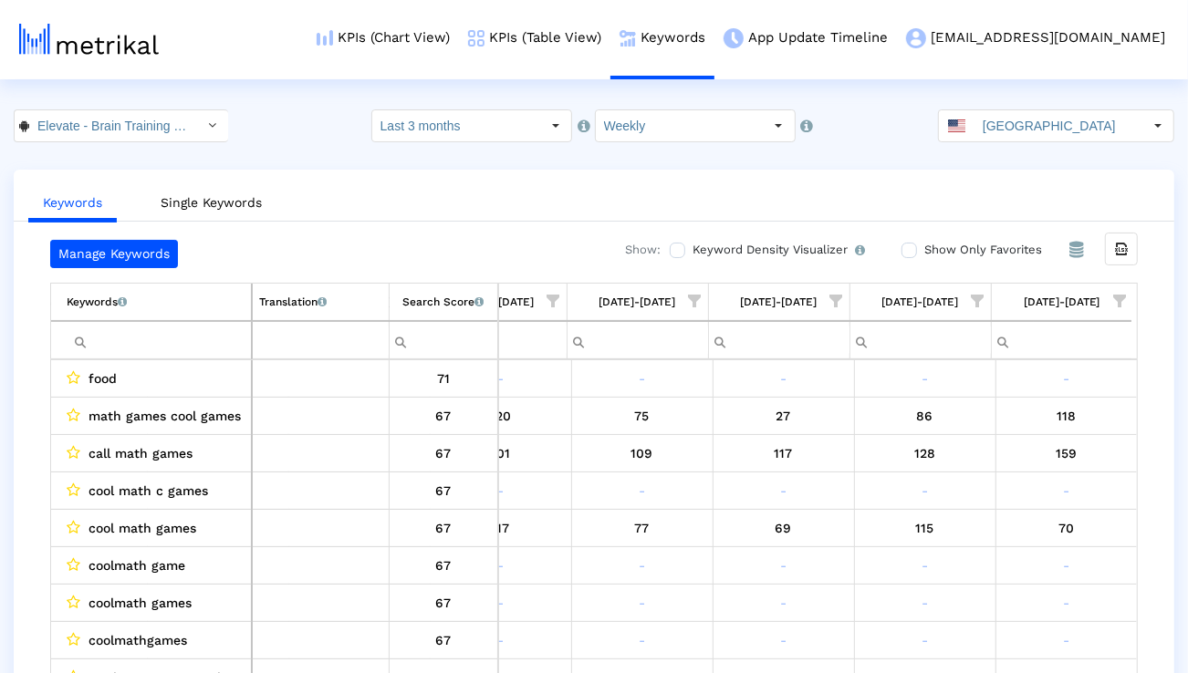
click at [1122, 303] on span "Show filter options for column '08/17/25-08/23/25'" at bounding box center [1119, 301] width 13 height 13
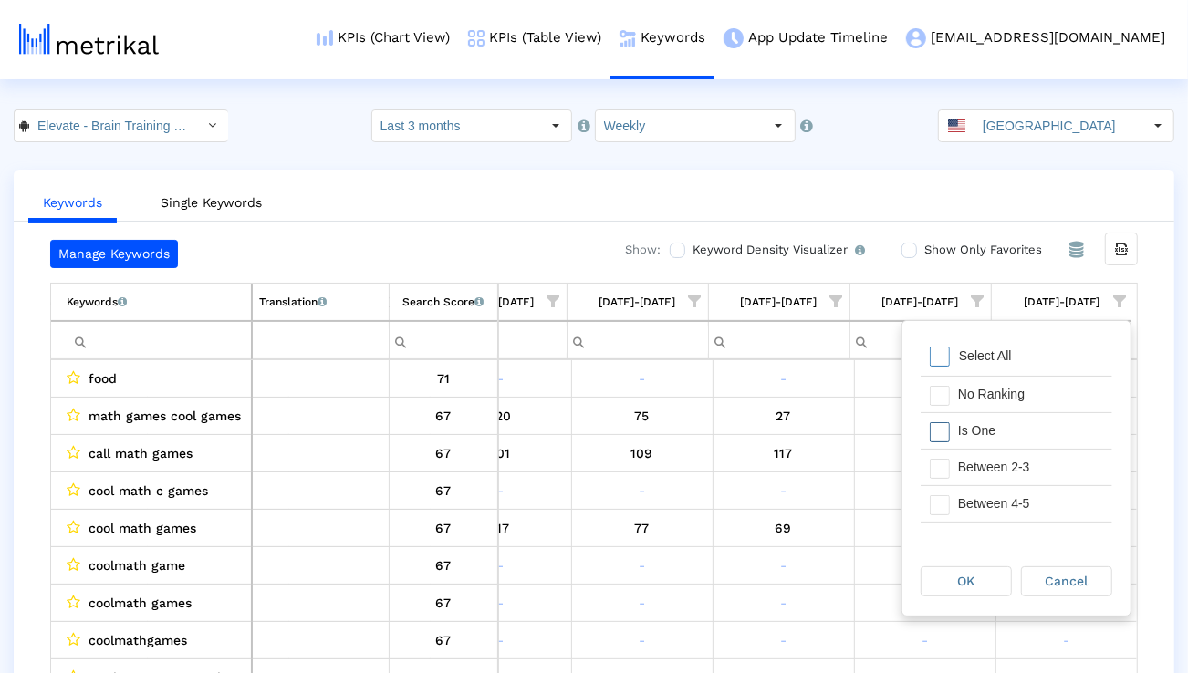
click at [1032, 431] on div "Is One" at bounding box center [1030, 431] width 163 height 36
click at [1028, 467] on div "Between 2-3" at bounding box center [1030, 468] width 163 height 36
click at [1028, 504] on div "Between 4-5" at bounding box center [1030, 504] width 163 height 36
click at [1028, 504] on div "Between 6-10" at bounding box center [1030, 515] width 163 height 36
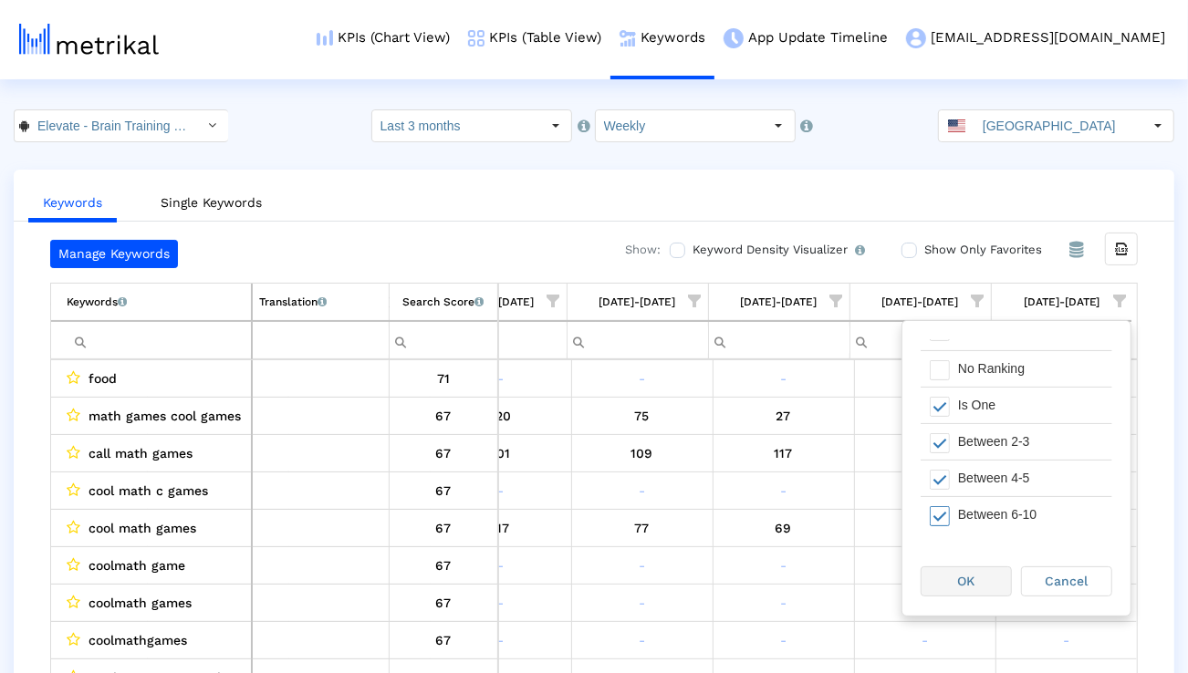
click at [991, 576] on div "OK" at bounding box center [965, 581] width 89 height 28
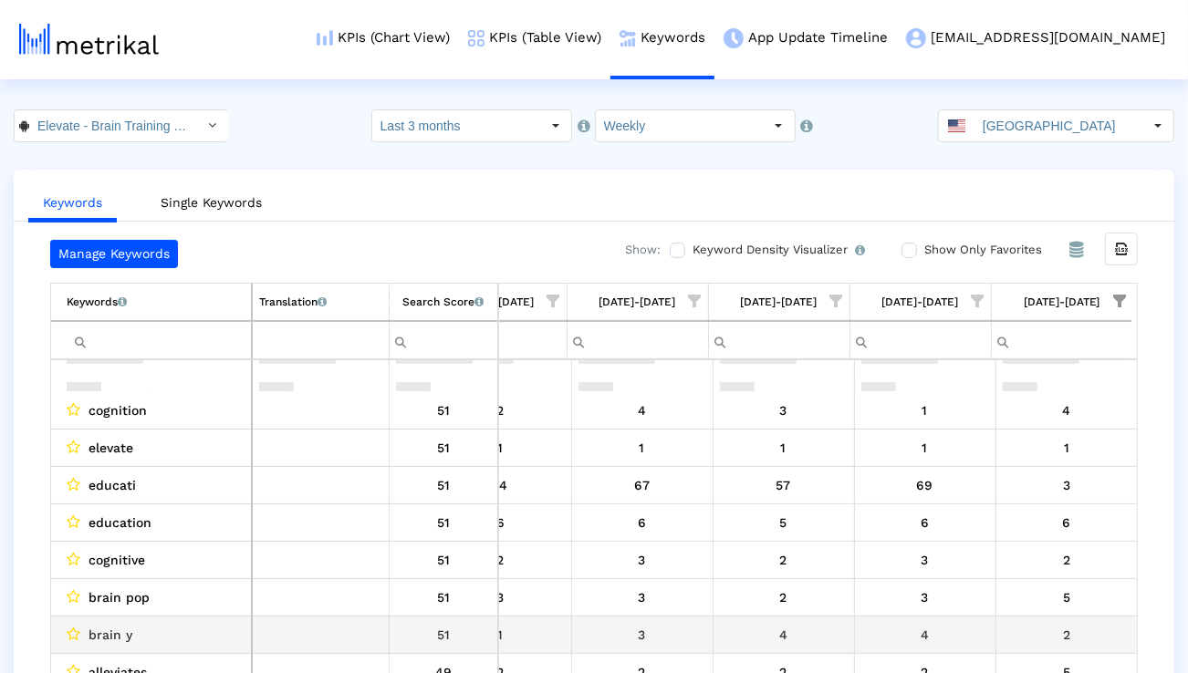
scroll to position [704, 1205]
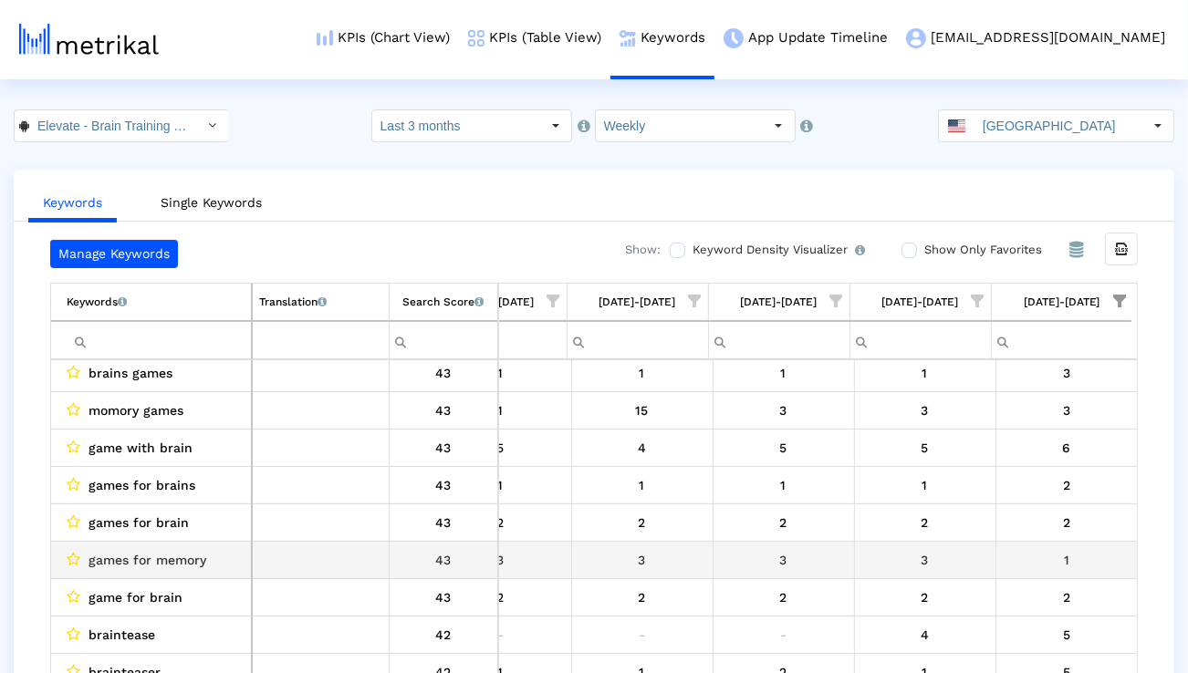
click at [168, 558] on span "games for memory" at bounding box center [147, 560] width 118 height 24
copy span "games for memory"
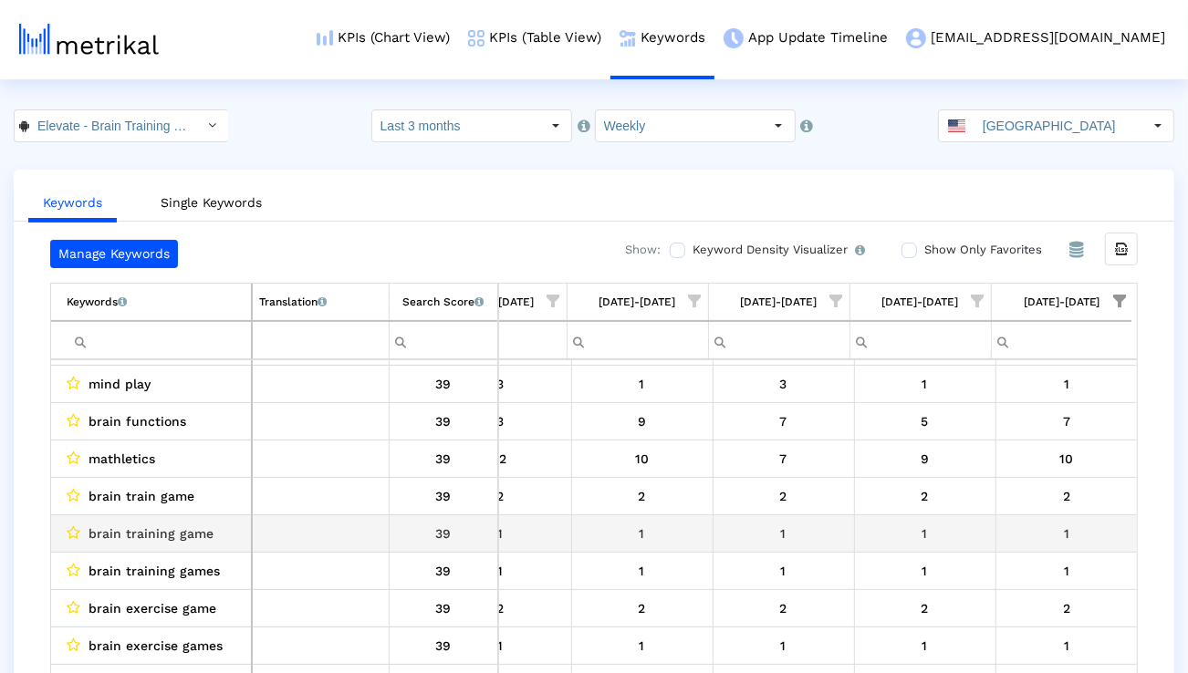
click at [171, 524] on span "brain training game" at bounding box center [150, 534] width 125 height 24
copy span "brain training game"
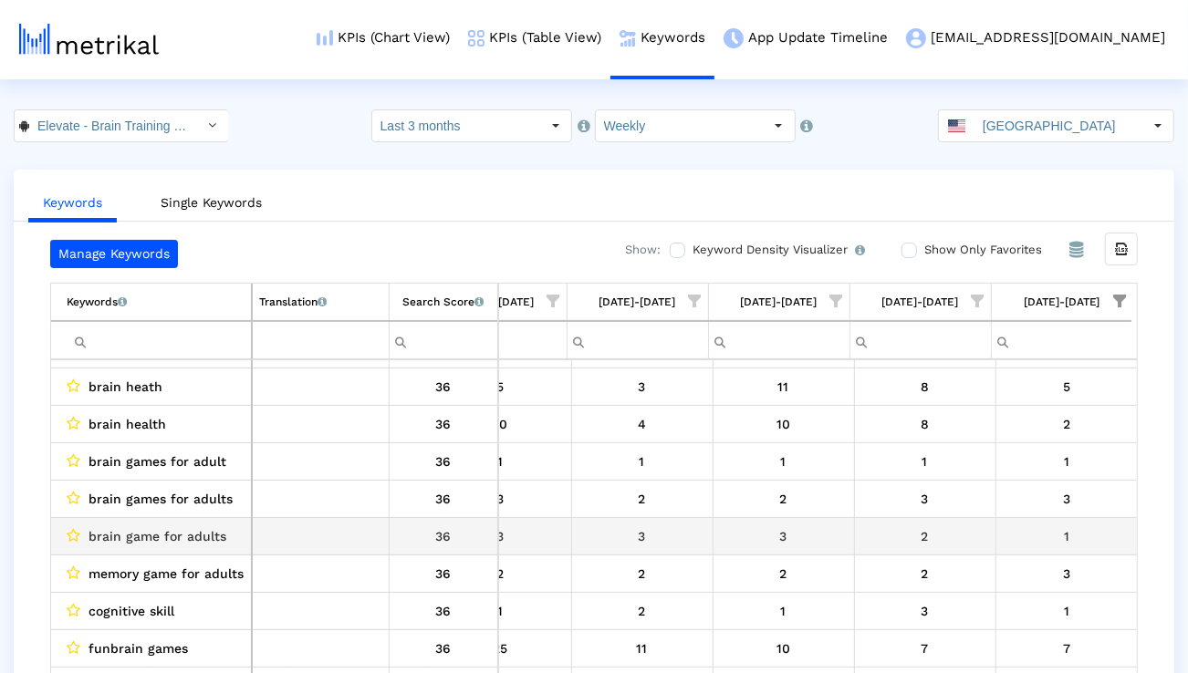
click at [174, 528] on span "brain game for adults" at bounding box center [157, 536] width 138 height 24
copy span "brain game for adults"
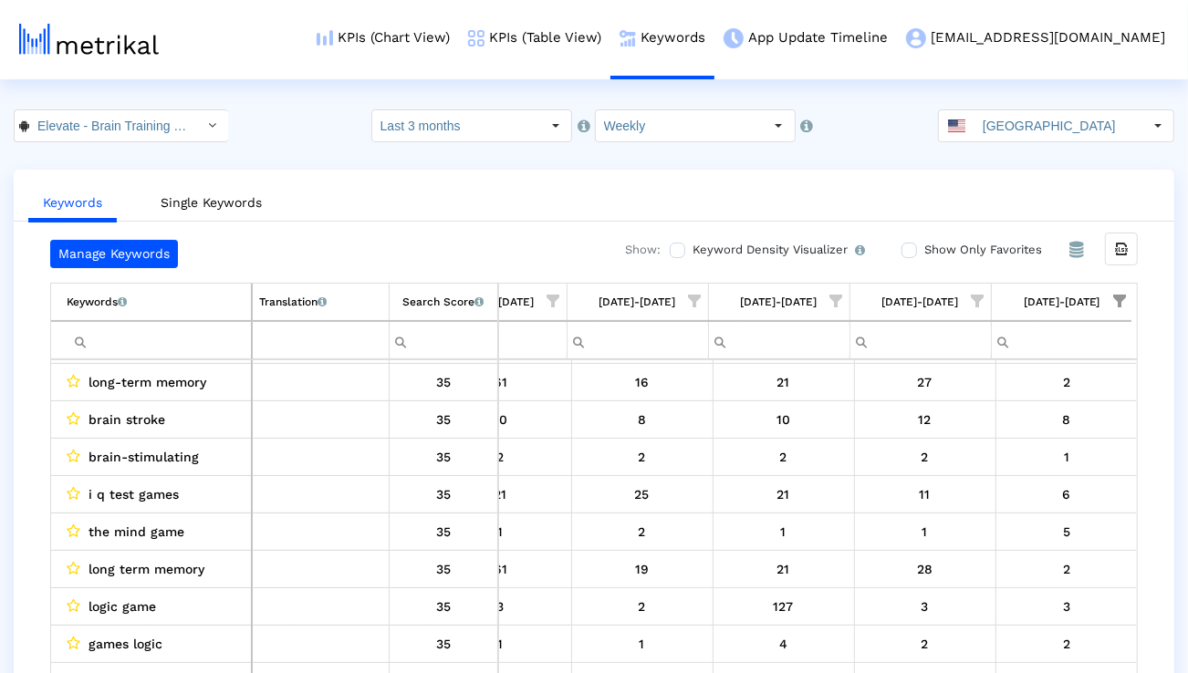
click at [150, 142] on crea-index "Elevate - Brain Training Games < com.wonder > Select how far back from [DATE] y…" at bounding box center [594, 409] width 1188 height 600
click at [147, 130] on input "Elevate - Brain Training Games < com.wonder >" at bounding box center [111, 125] width 164 height 31
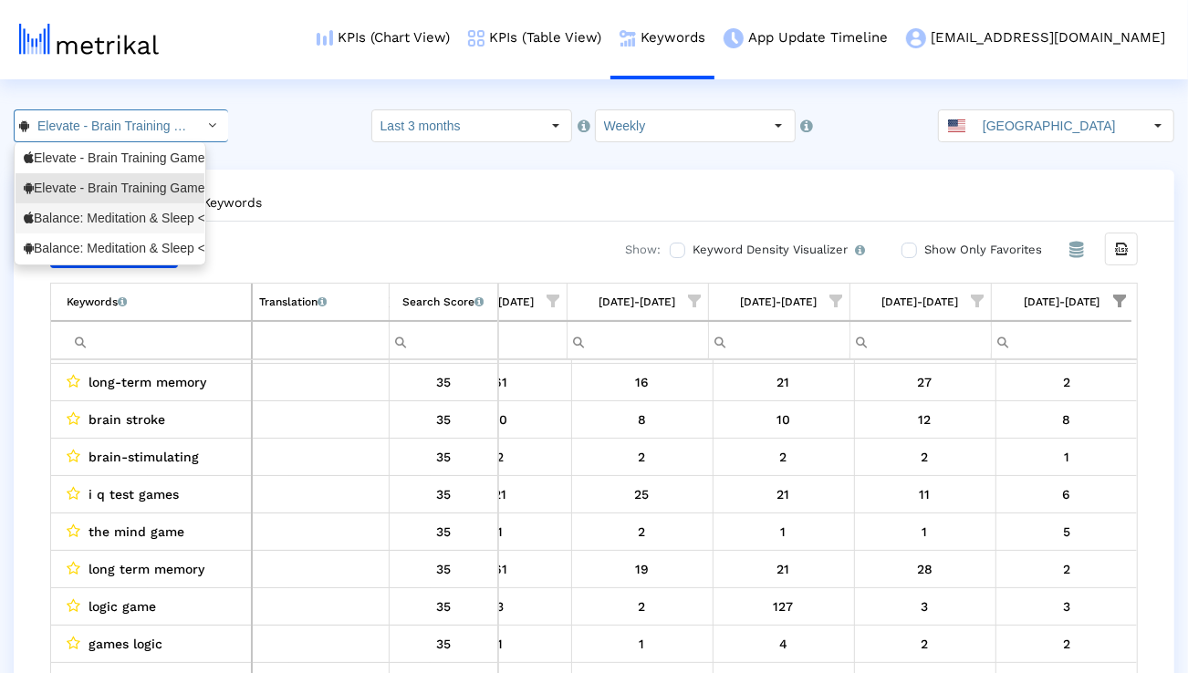
click at [126, 214] on div "Balance: Meditation & Sleep <1361356590>" at bounding box center [110, 218] width 172 height 17
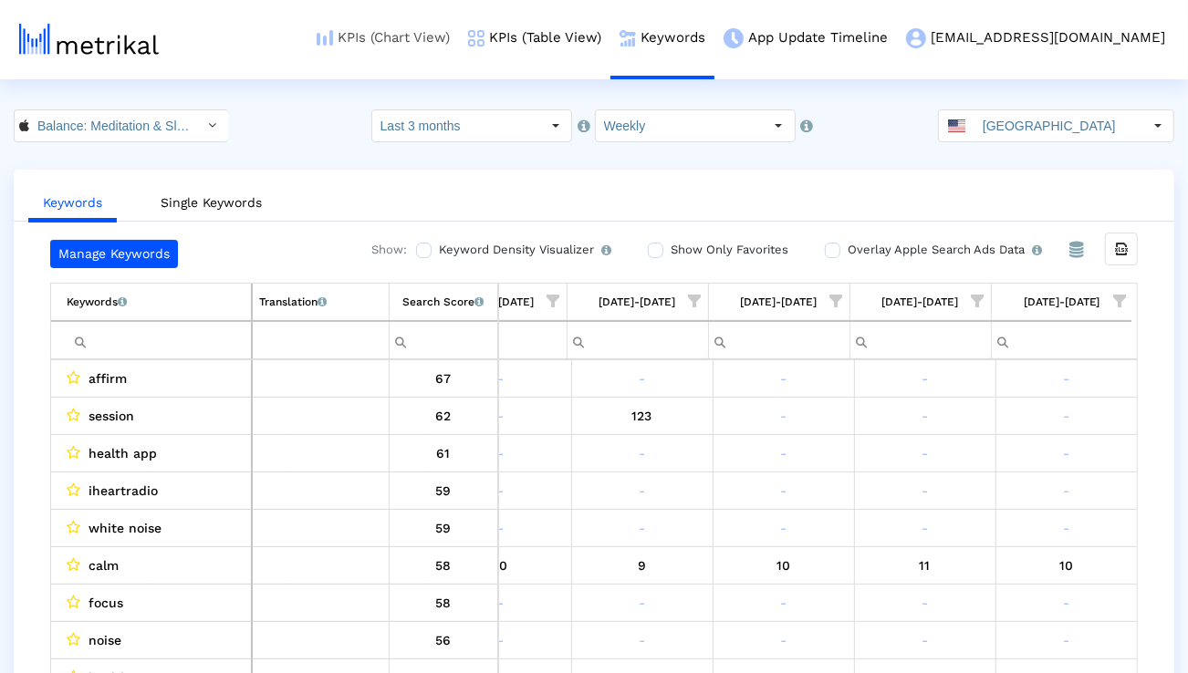
scroll to position [0, 125]
click at [459, 36] on link "KPIs (Chart View)" at bounding box center [382, 38] width 151 height 76
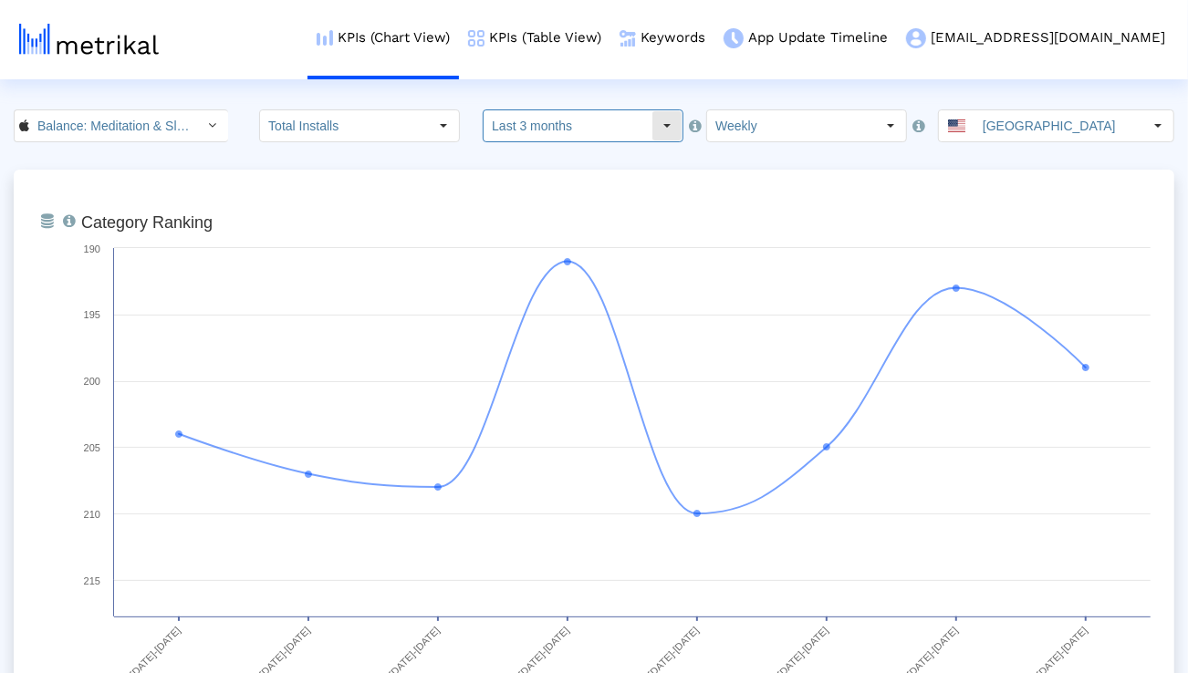
click at [530, 121] on input "Last 3 months" at bounding box center [567, 125] width 168 height 31
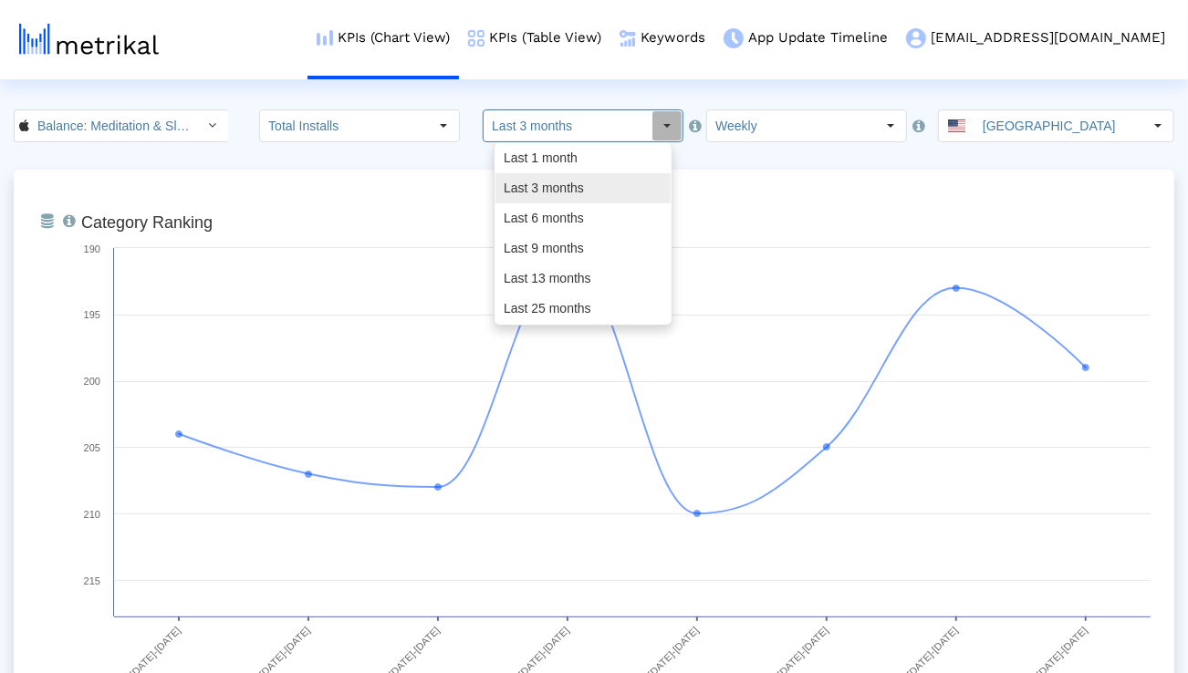
click at [517, 213] on div "Last 6 months" at bounding box center [582, 218] width 175 height 30
type input "Last 6 months"
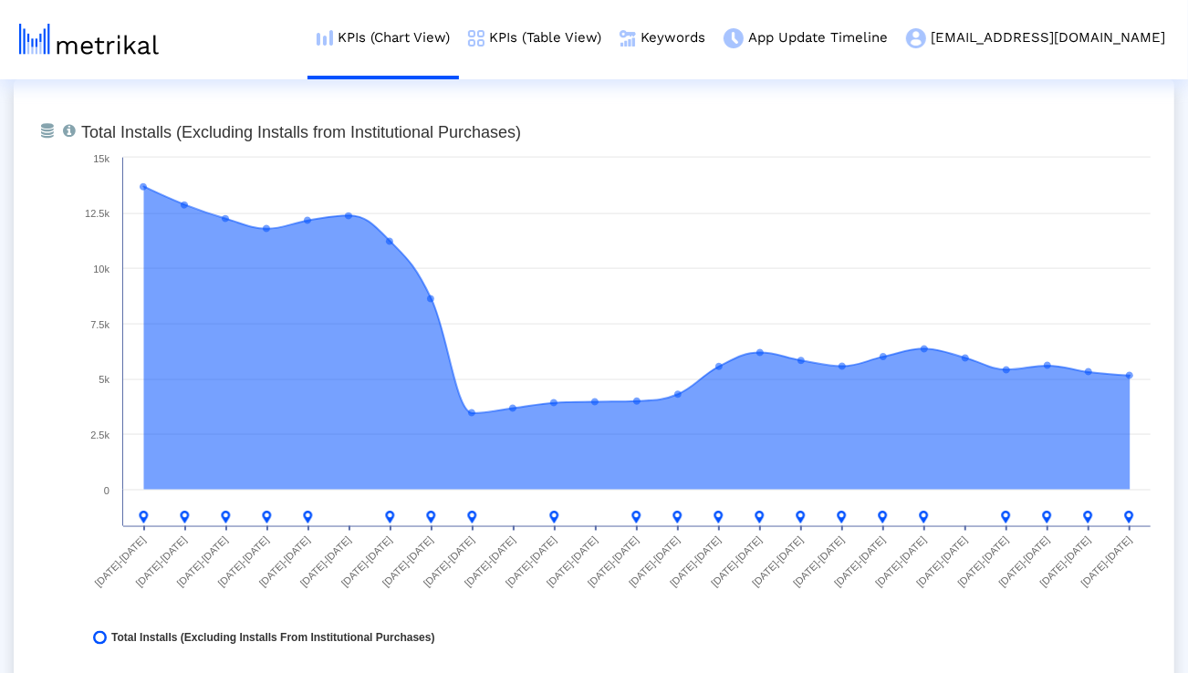
scroll to position [1416, 0]
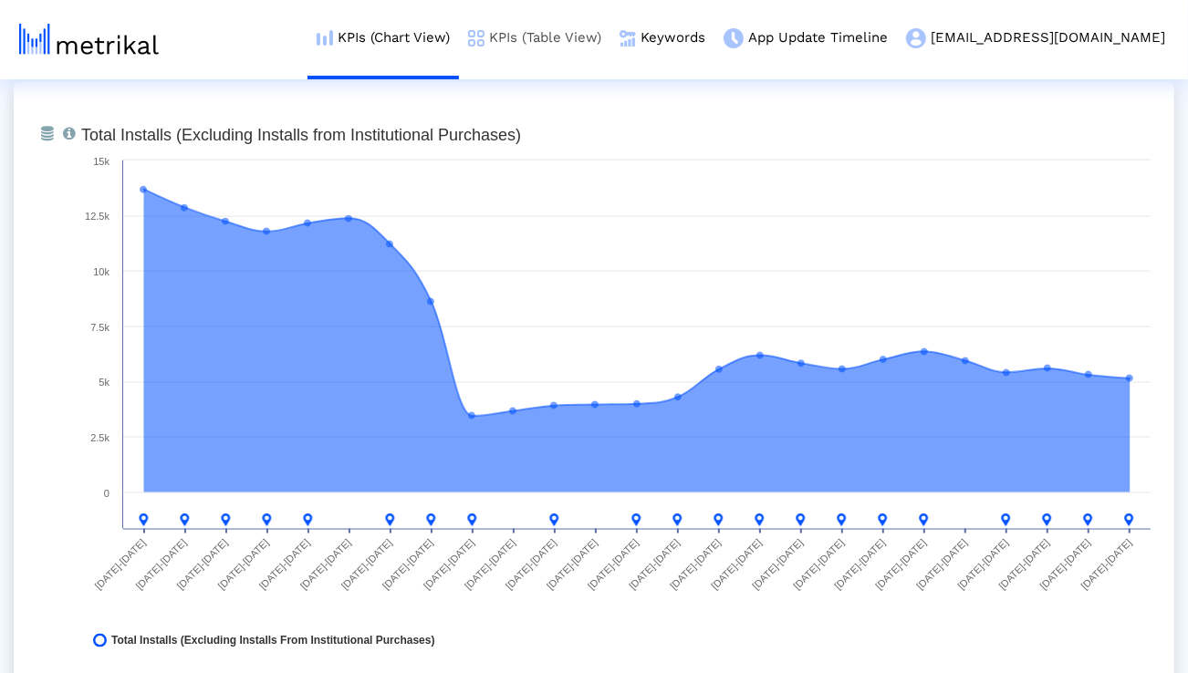
click at [605, 51] on link "KPIs (Table View)" at bounding box center [534, 38] width 151 height 76
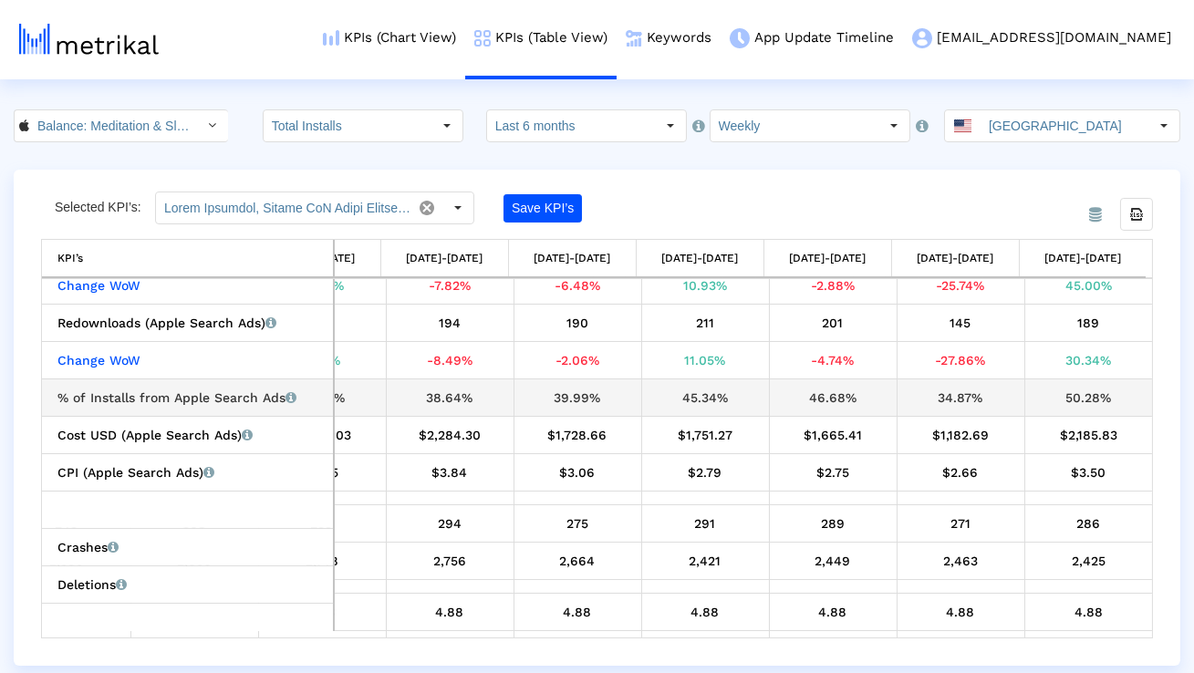
scroll to position [891, 2380]
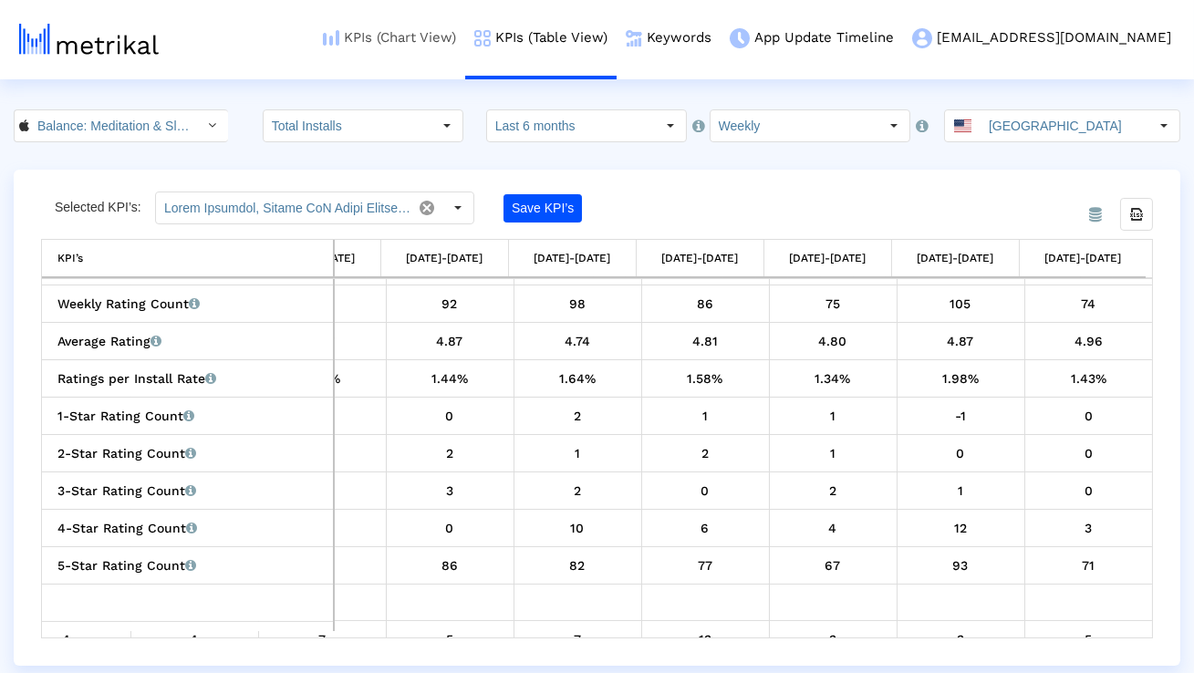
click at [455, 29] on link "KPIs (Chart View)" at bounding box center [389, 38] width 151 height 76
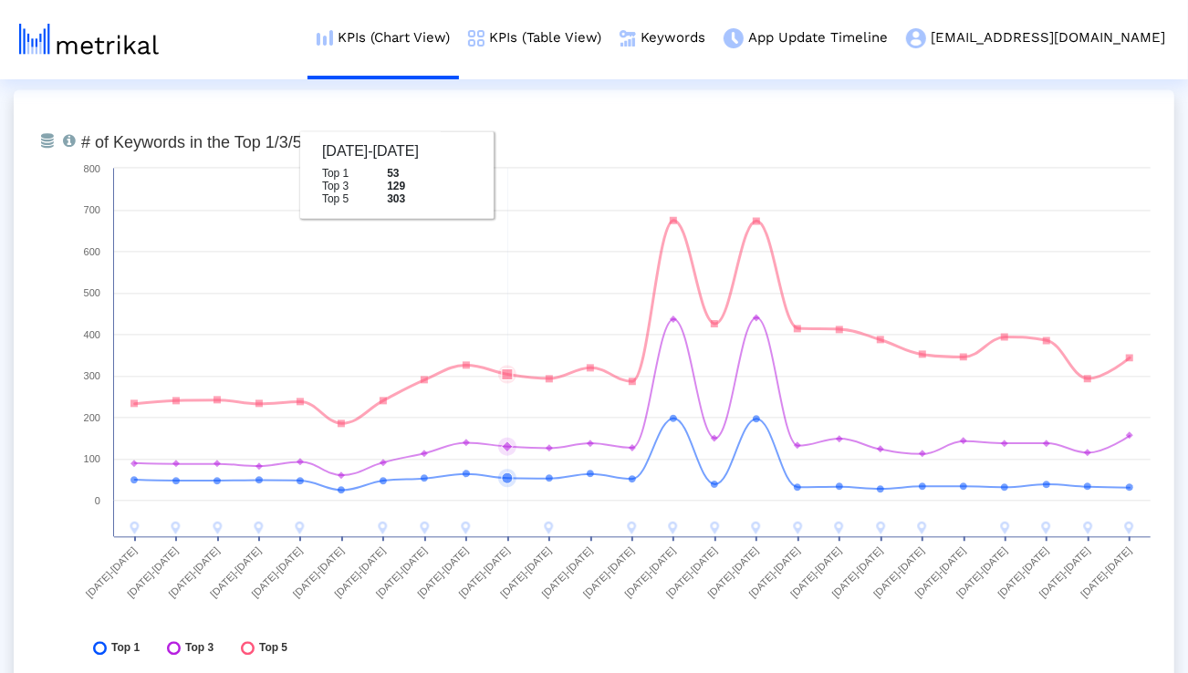
scroll to position [6724, 0]
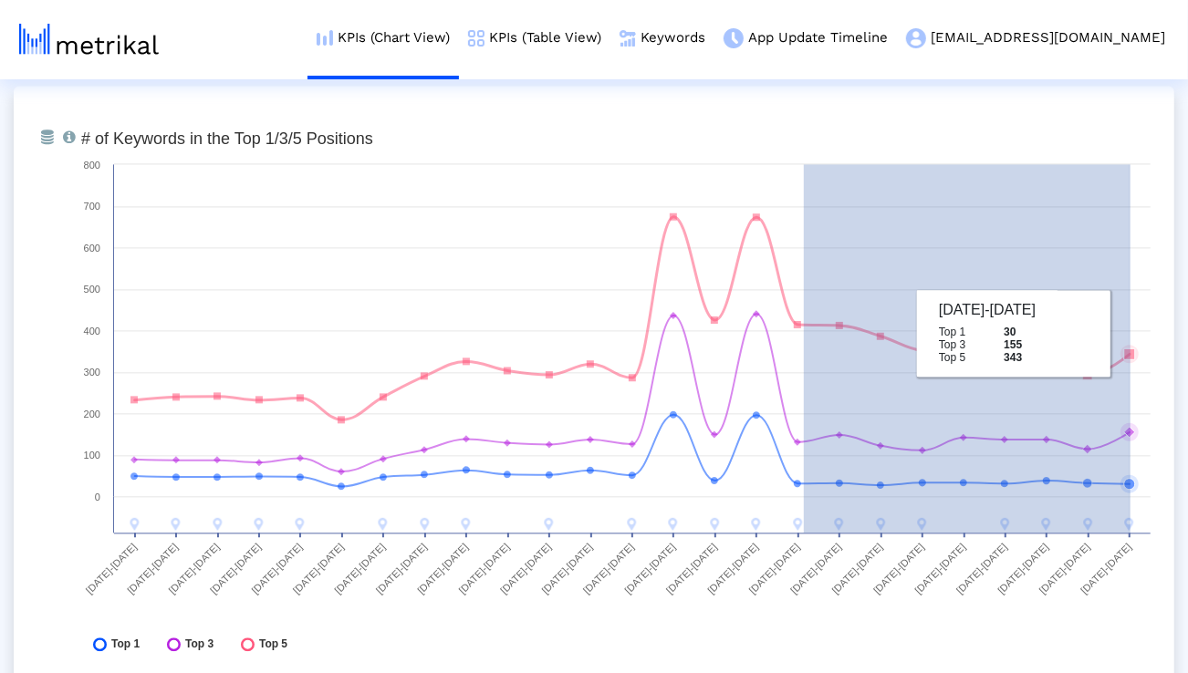
drag, startPoint x: 804, startPoint y: 328, endPoint x: 1133, endPoint y: 337, distance: 329.4
click at [1133, 337] on icon "Created with Highcharts 8.1.2 # of Keywords in the Top 1/3/5 Positions [DATE]-[…" at bounding box center [615, 395] width 1087 height 547
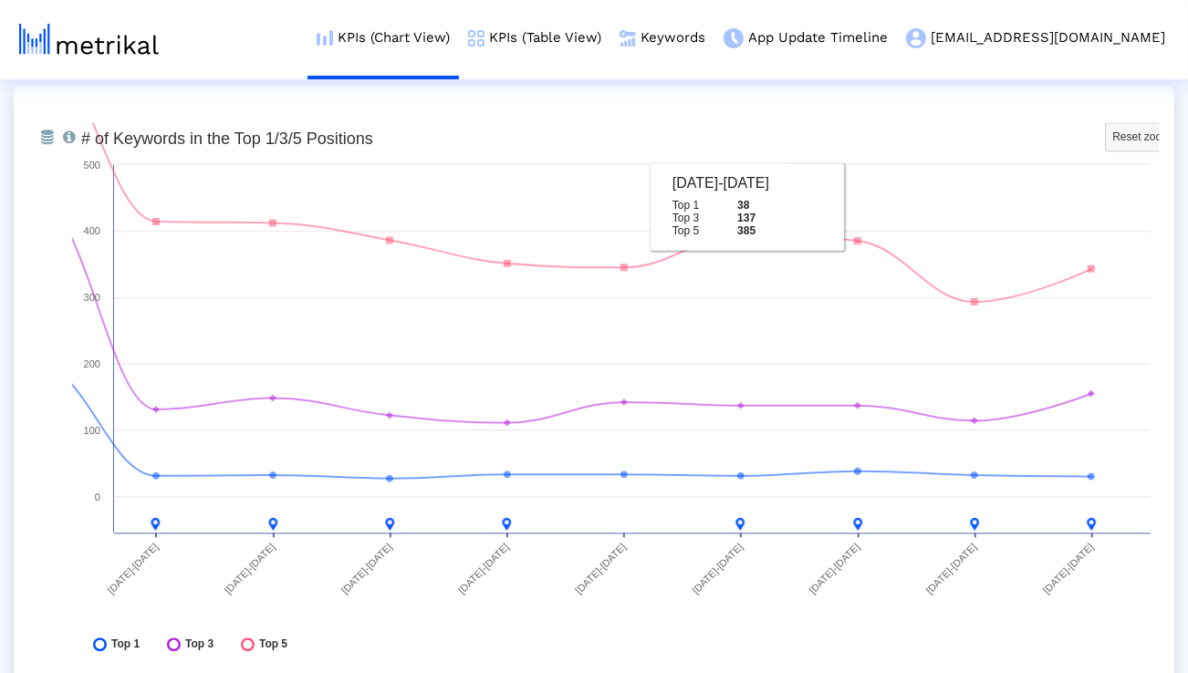
scroll to position [6703, 0]
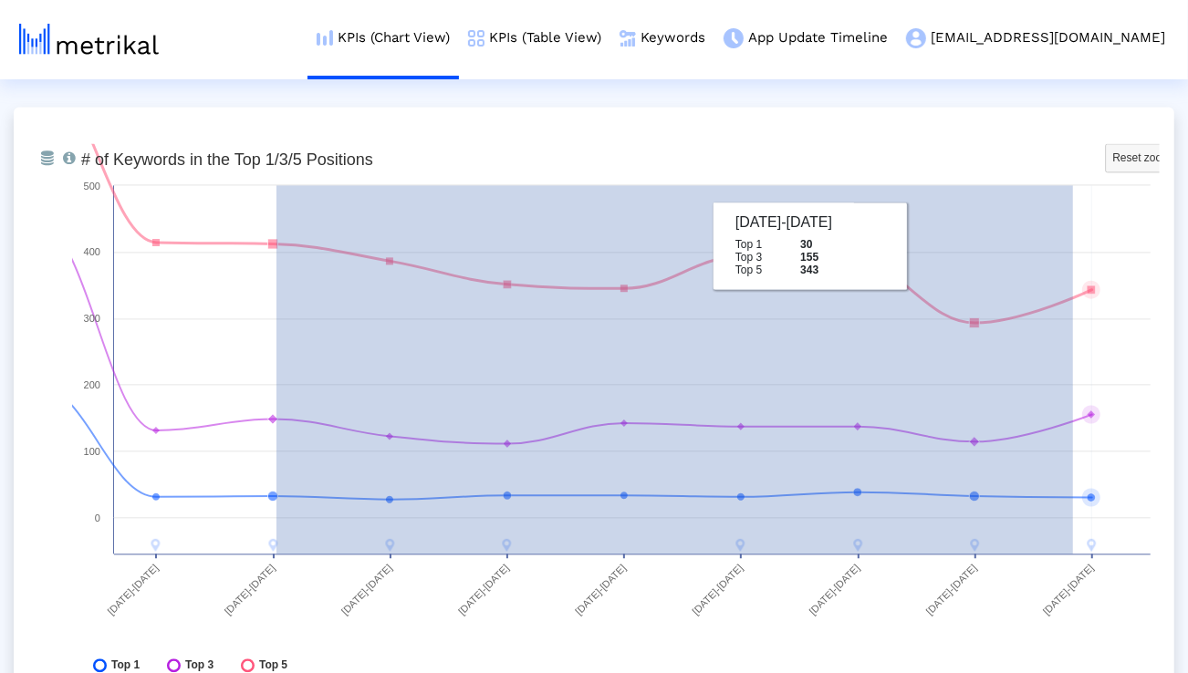
drag, startPoint x: 276, startPoint y: 244, endPoint x: 1160, endPoint y: 259, distance: 884.0
click at [1160, 259] on div "From Database Total number of keywords that the app ranks for overall, in the T…" at bounding box center [594, 417] width 1160 height 620
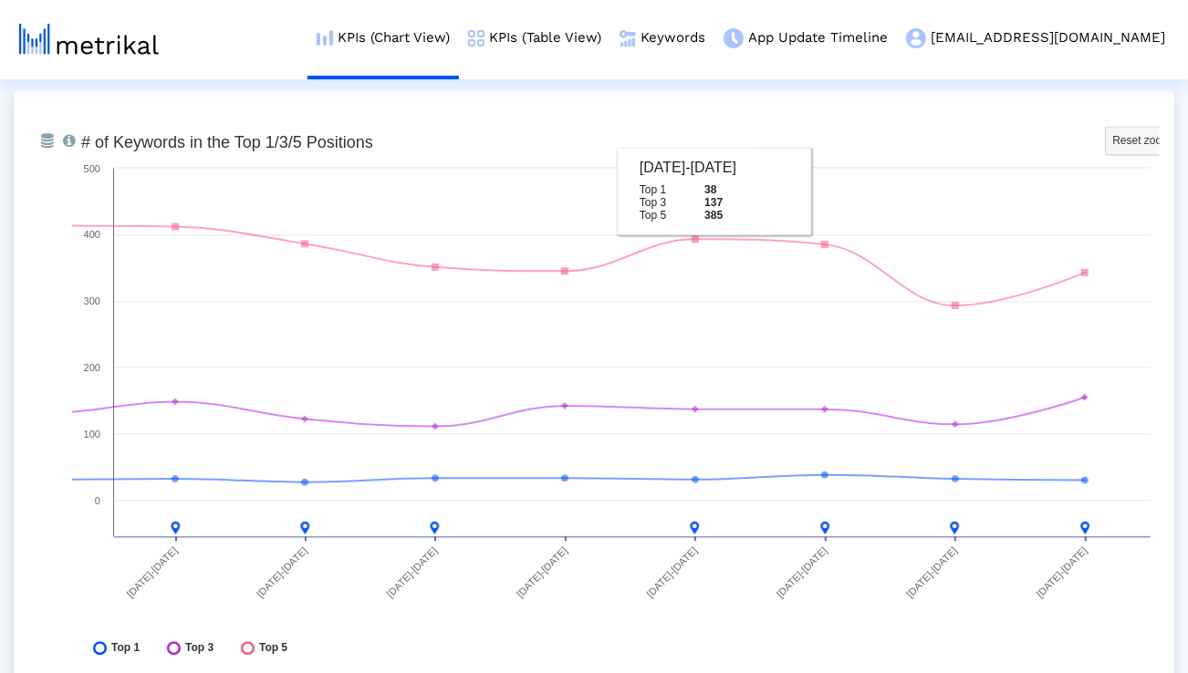
scroll to position [6727, 0]
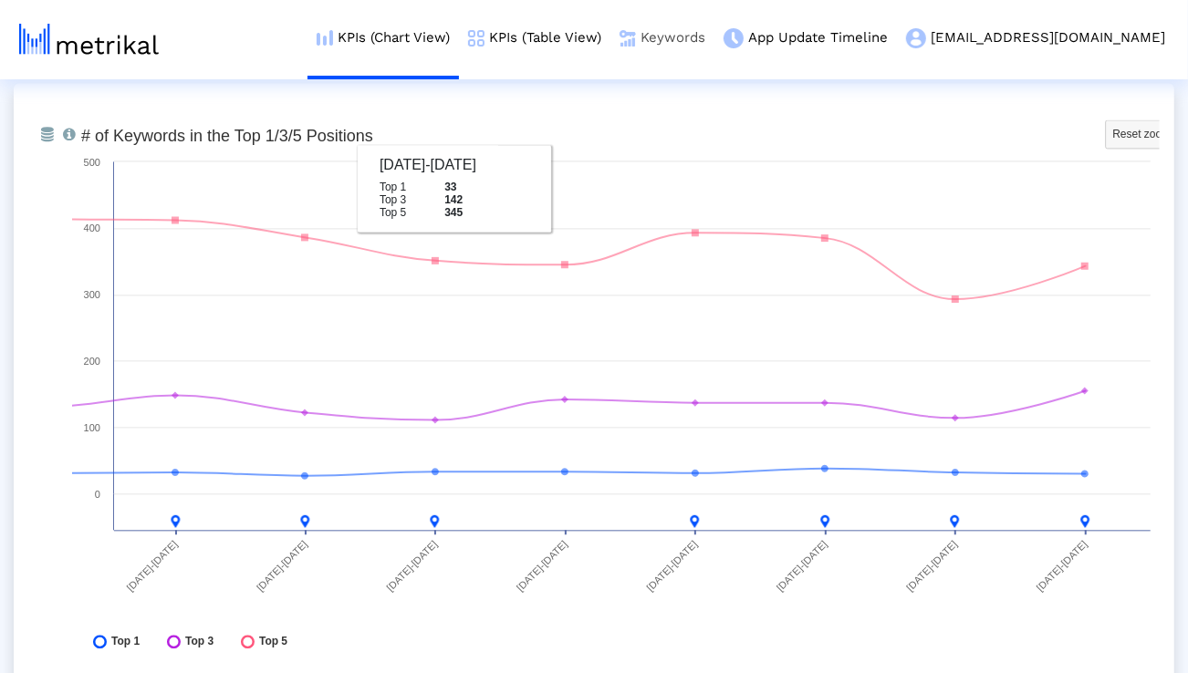
click at [714, 36] on link "Keywords" at bounding box center [662, 38] width 104 height 76
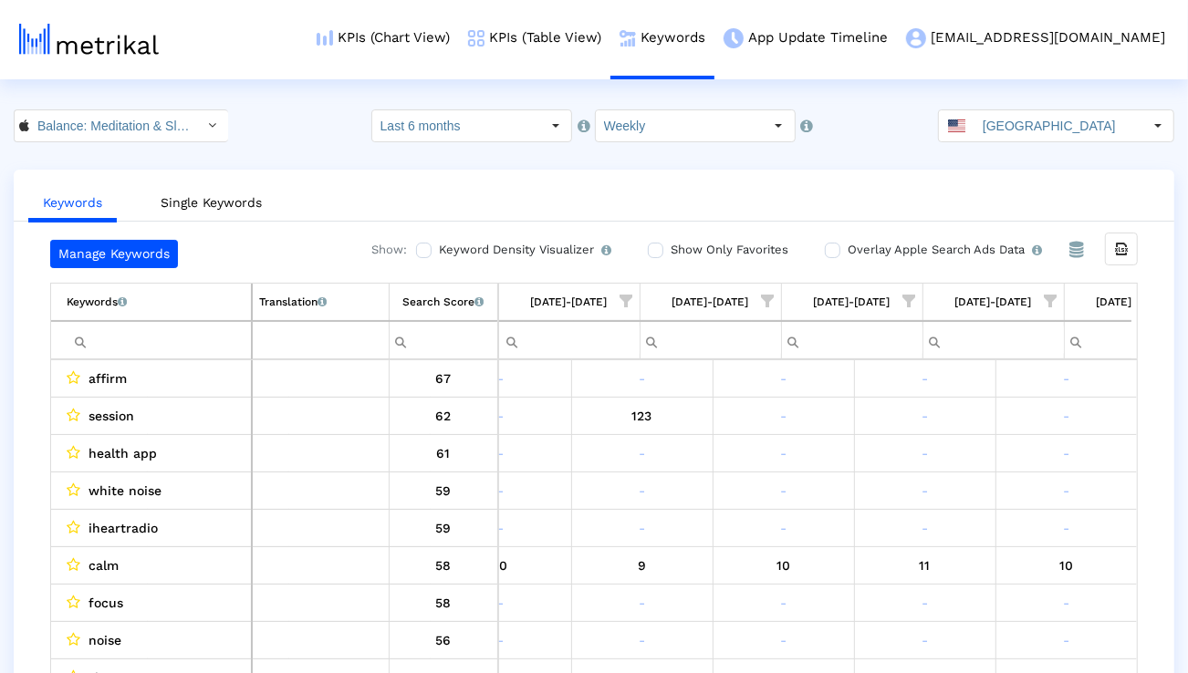
scroll to position [0, 2901]
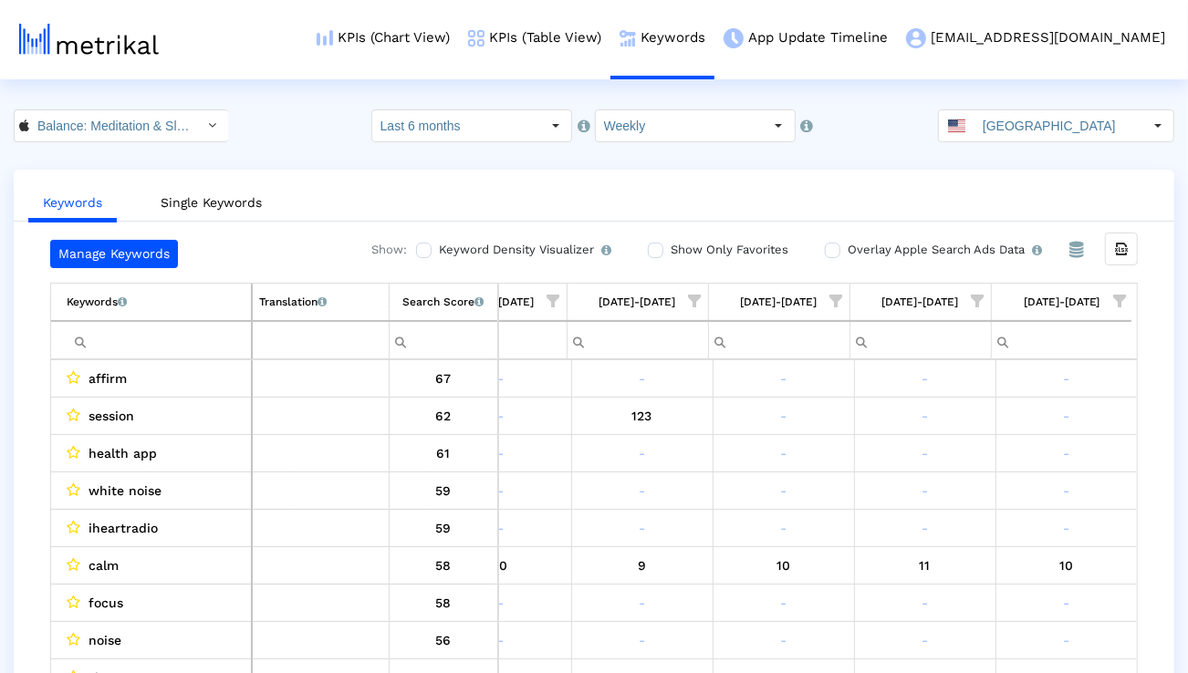
click at [1126, 295] on span "Show filter options for column '08/17/25-08/23/25'" at bounding box center [1119, 301] width 13 height 13
click at [1005, 434] on div "Is One" at bounding box center [1031, 431] width 163 height 36
click at [1005, 458] on div "Between 2-3" at bounding box center [1031, 468] width 163 height 36
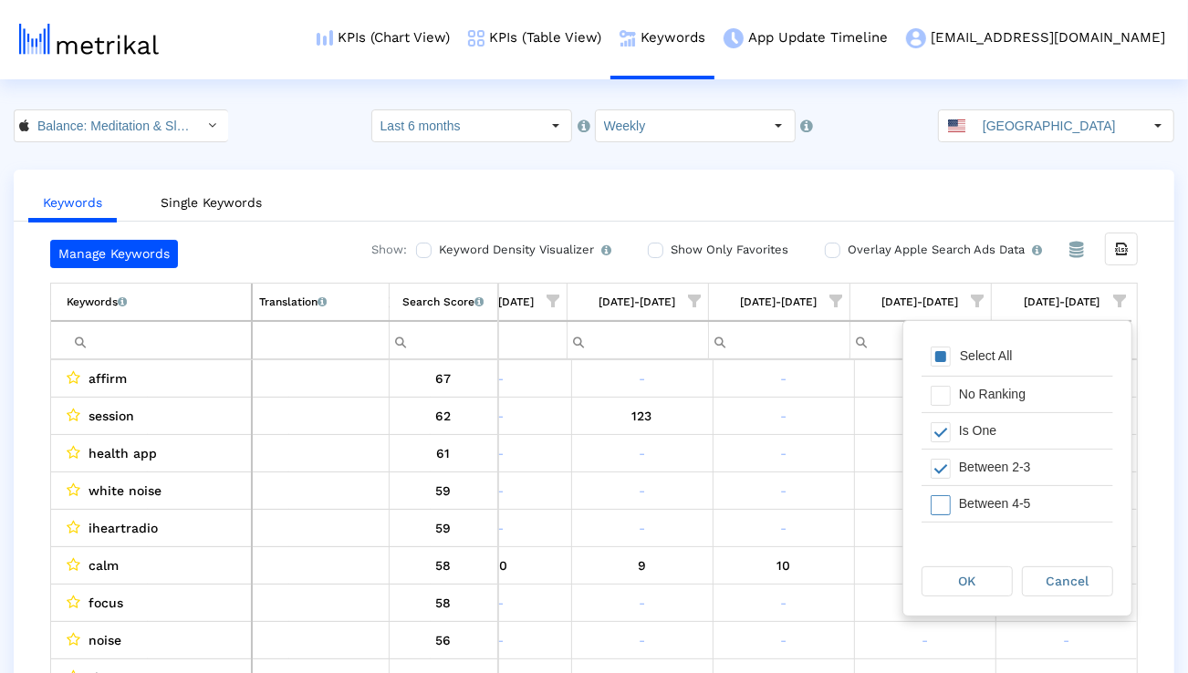
click at [1005, 502] on div "Between 4-5" at bounding box center [1031, 504] width 163 height 36
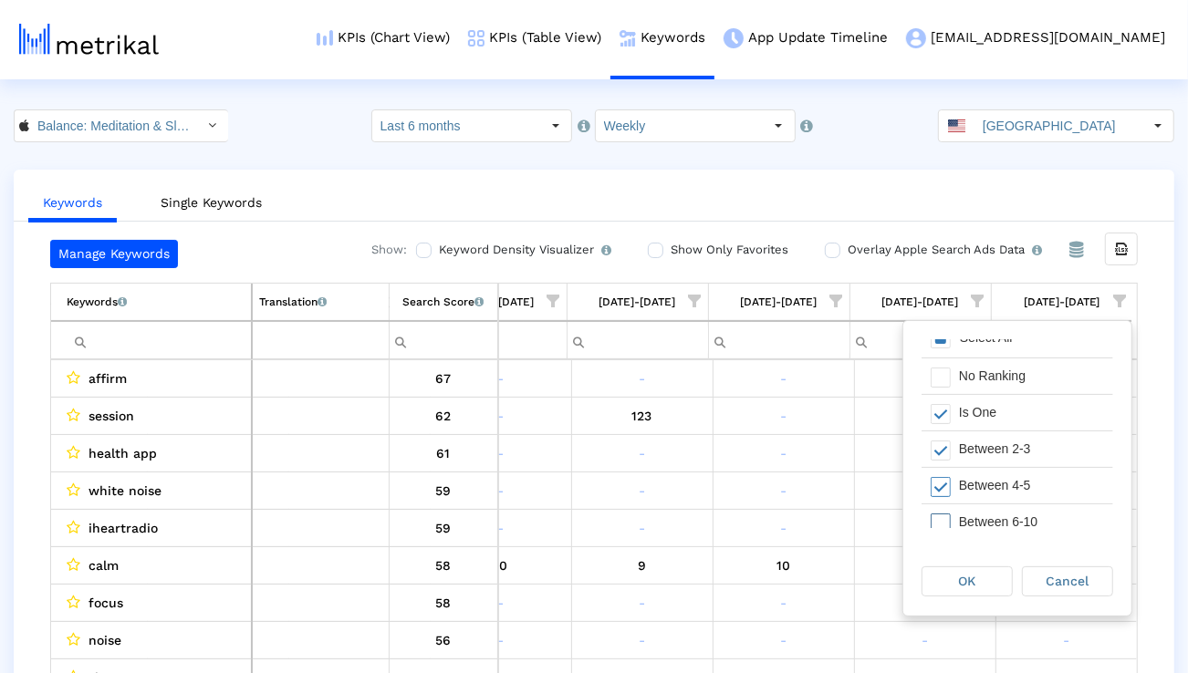
click at [1002, 512] on div "Between 6-10" at bounding box center [1031, 522] width 163 height 36
click at [985, 586] on div "OK" at bounding box center [966, 581] width 89 height 28
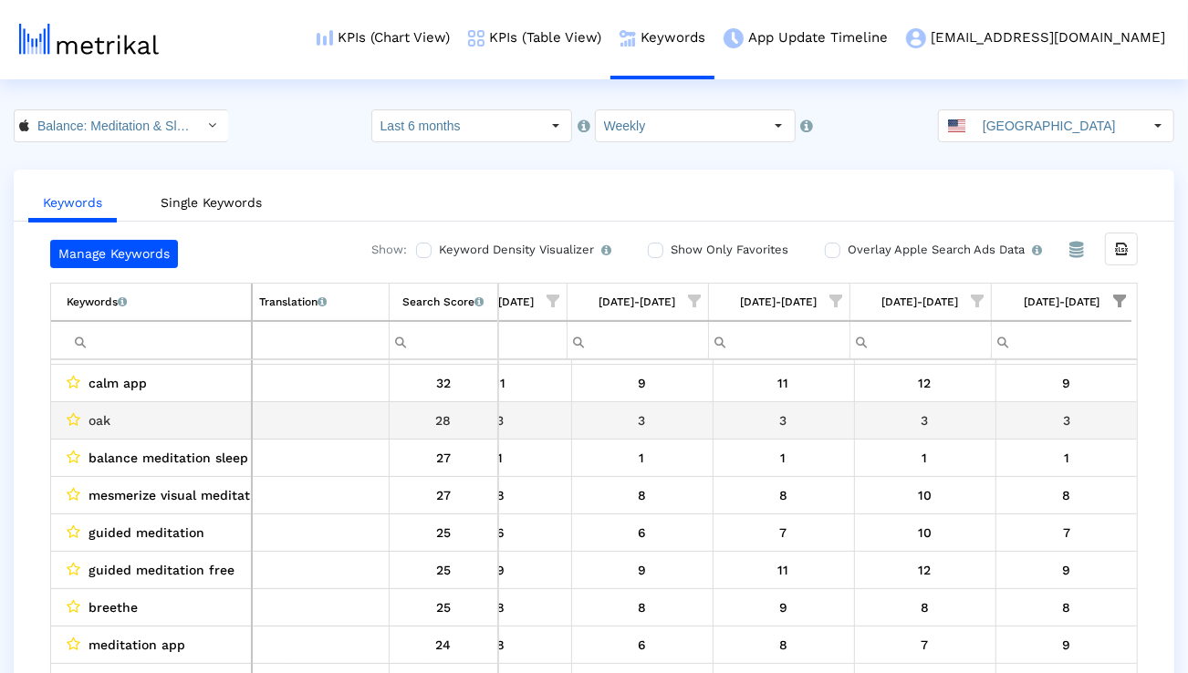
scroll to position [273, 0]
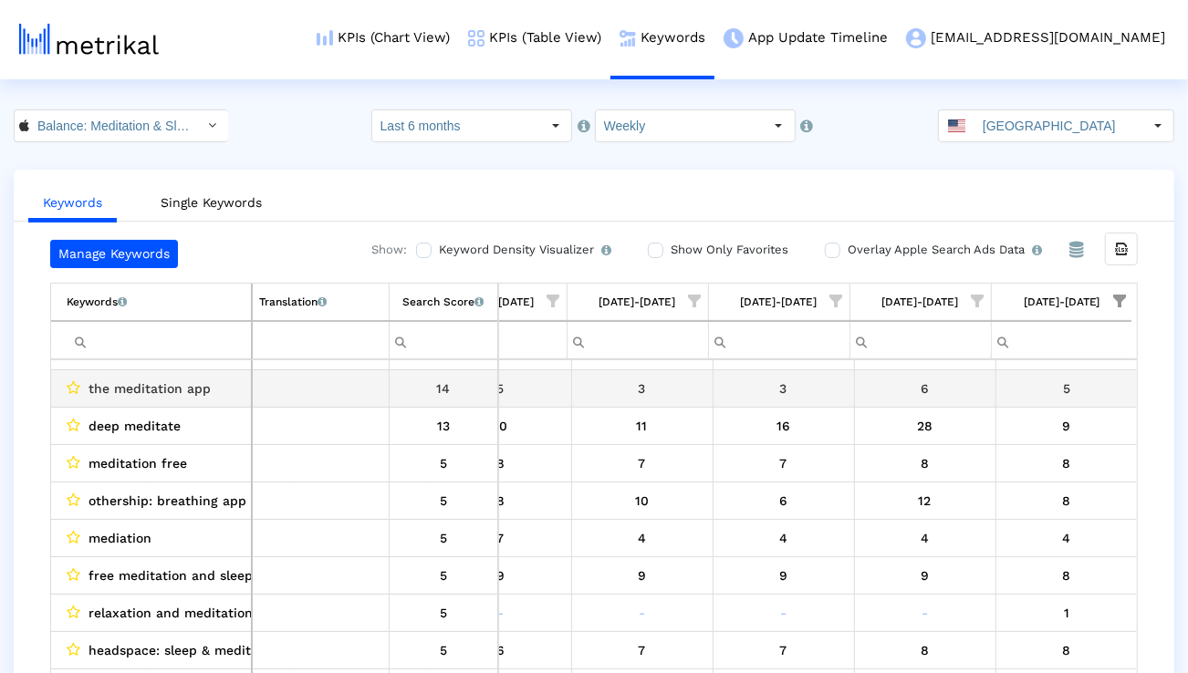
click at [184, 388] on span "the meditation app" at bounding box center [149, 389] width 122 height 24
